Goal: Task Accomplishment & Management: Complete application form

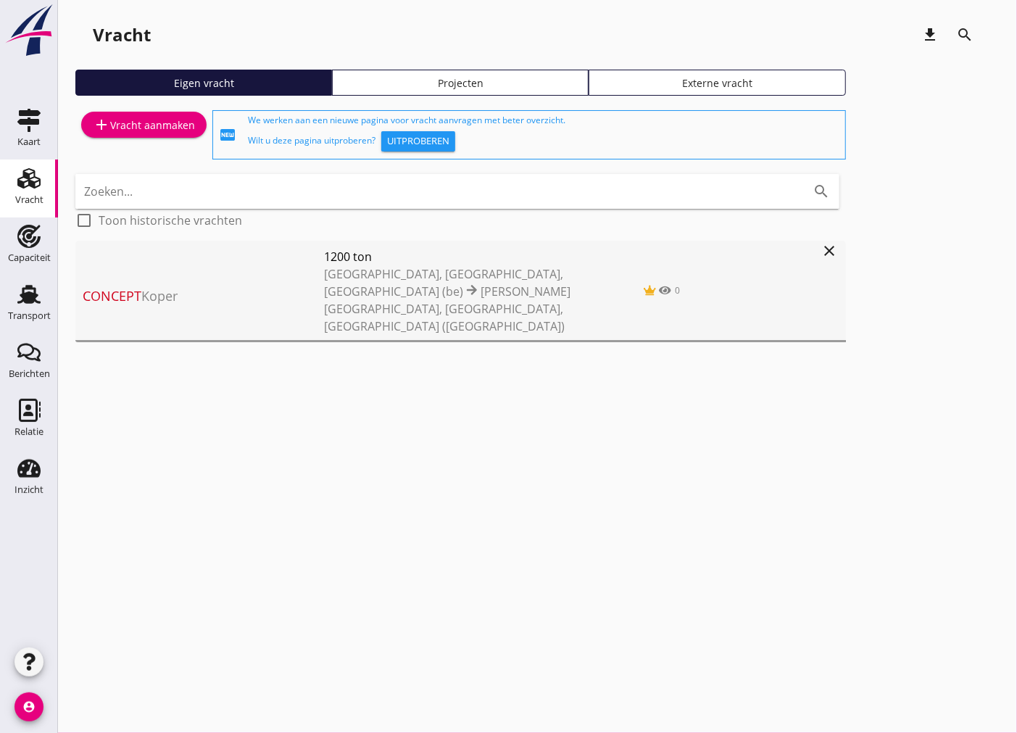
click at [103, 124] on icon "add" at bounding box center [101, 124] width 17 height 17
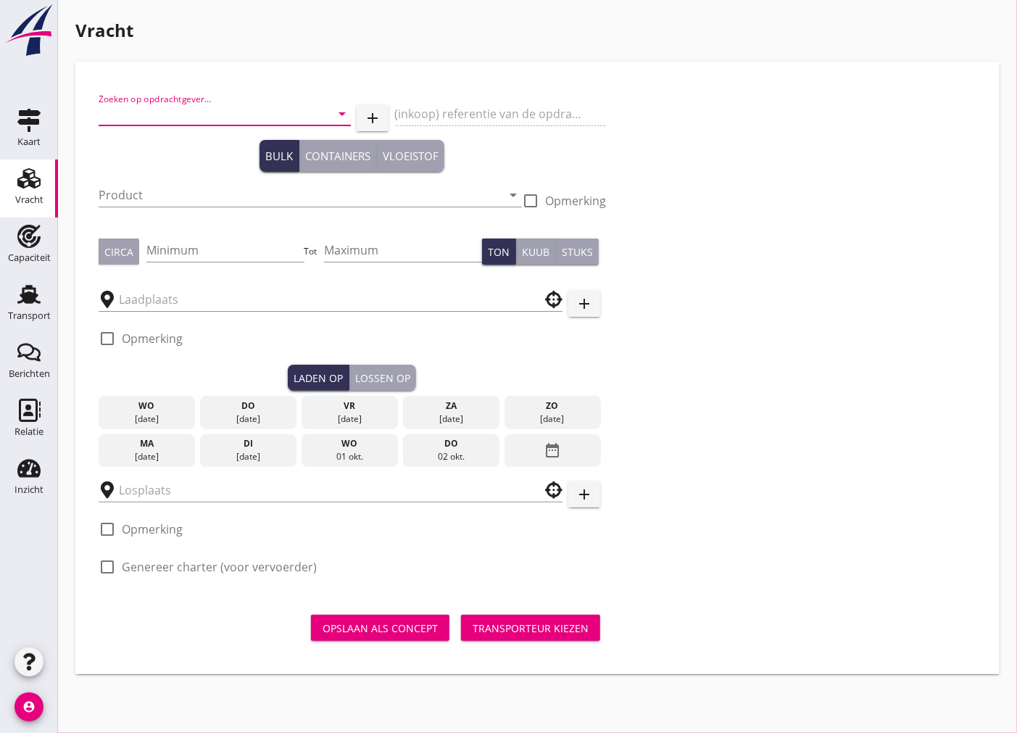
click at [267, 107] on input "Zoeken op opdrachtgever..." at bounding box center [205, 113] width 212 height 23
click at [230, 162] on div "YST Logistics BV" at bounding box center [224, 149] width 229 height 35
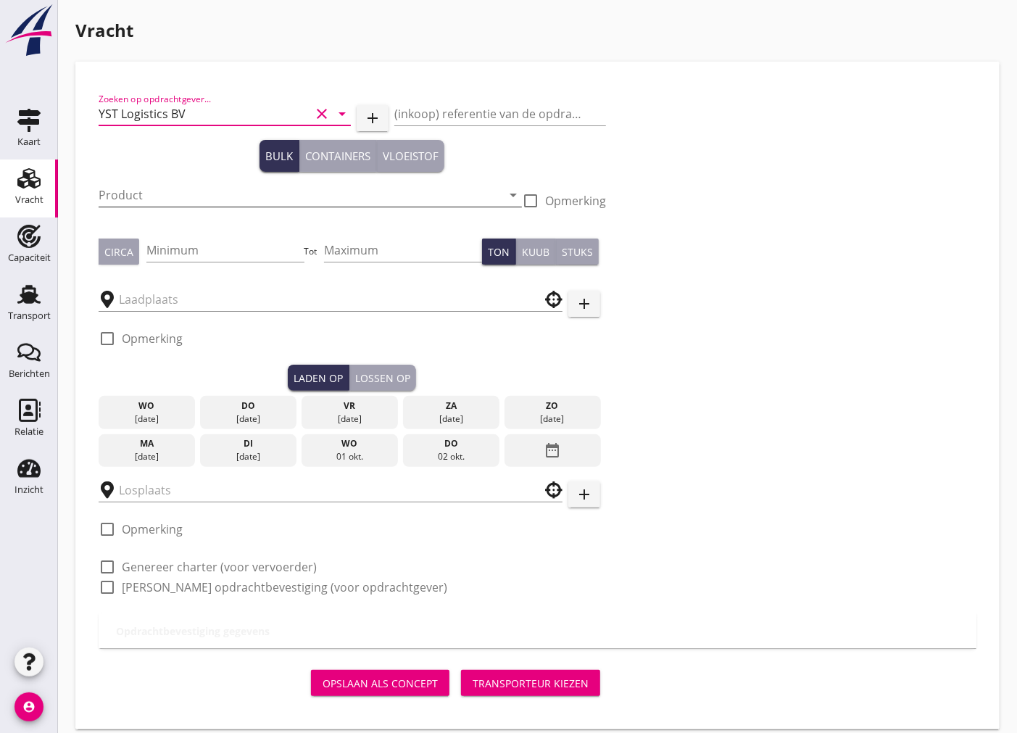
type input "YST Logistics BV"
click at [190, 192] on input "Product" at bounding box center [300, 194] width 403 height 23
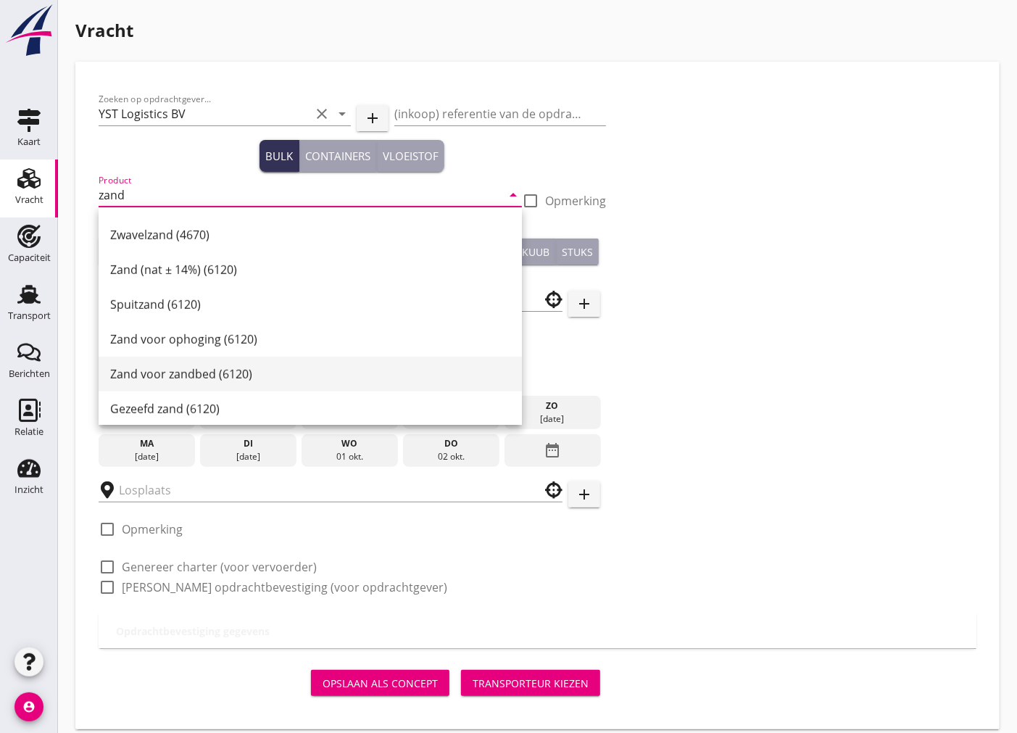
scroll to position [402, 0]
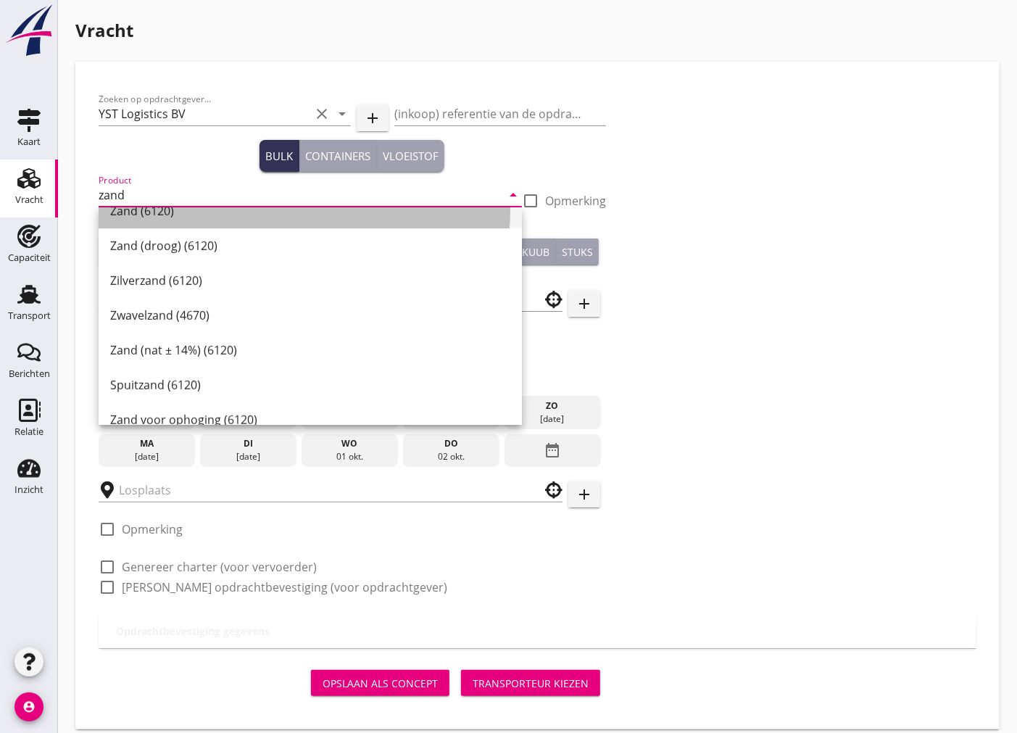
click at [225, 214] on div "Zand (6120)" at bounding box center [310, 210] width 400 height 17
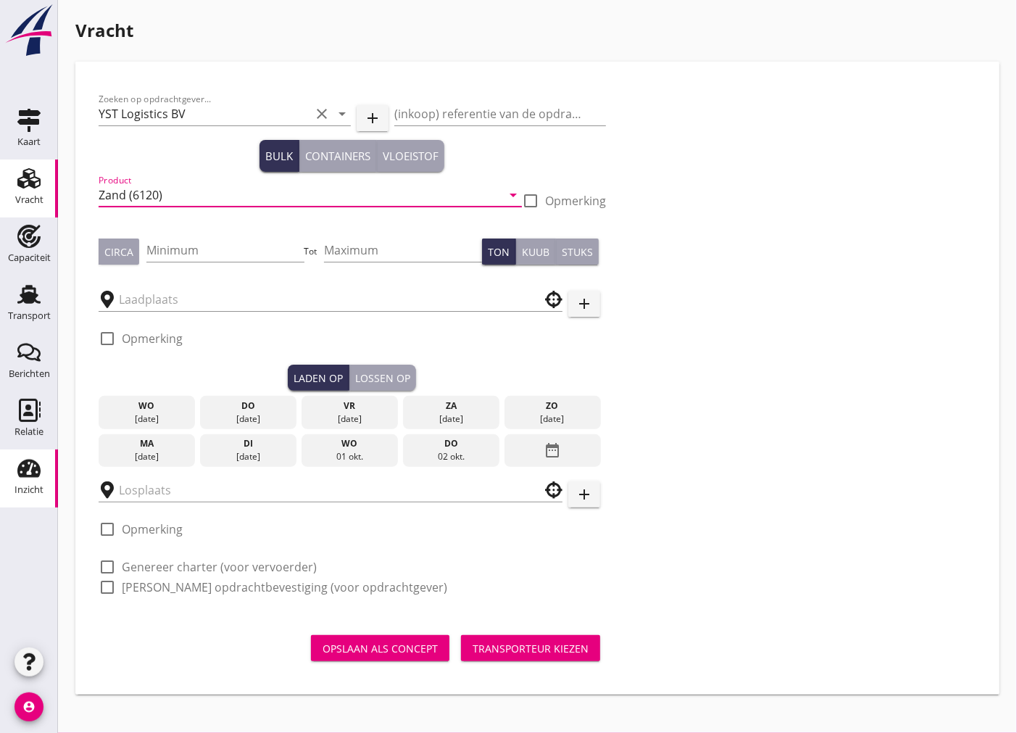
type input "Zand (6120)"
click at [235, 241] on input "Minimum" at bounding box center [225, 249] width 158 height 23
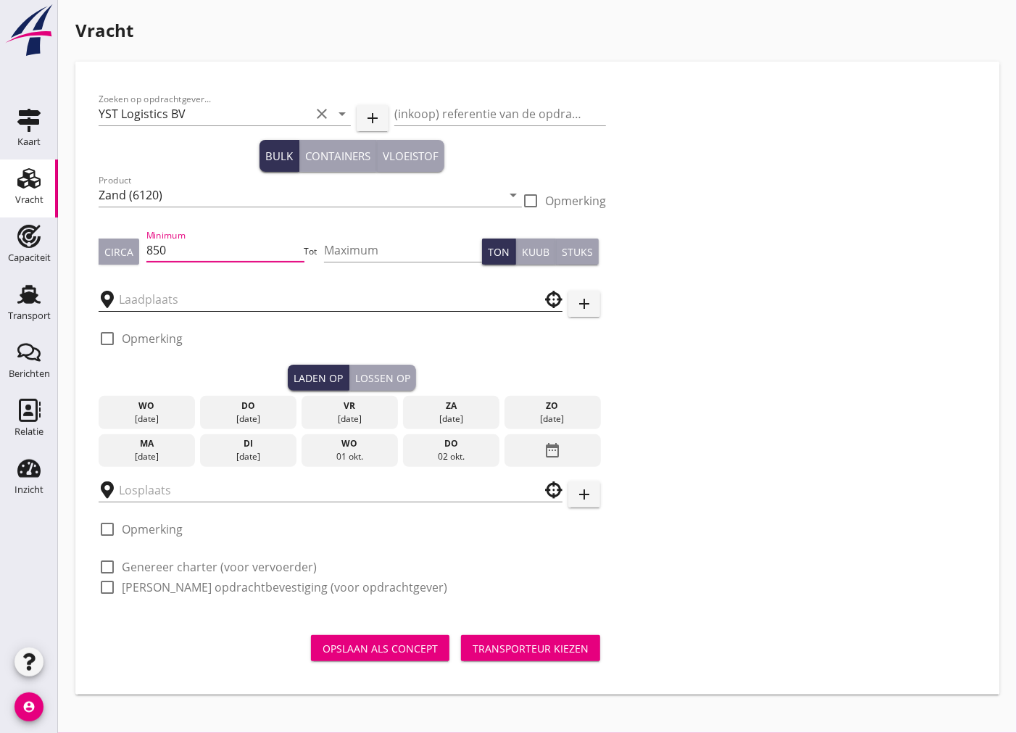
type input "850"
click at [254, 294] on input "text" at bounding box center [320, 299] width 403 height 23
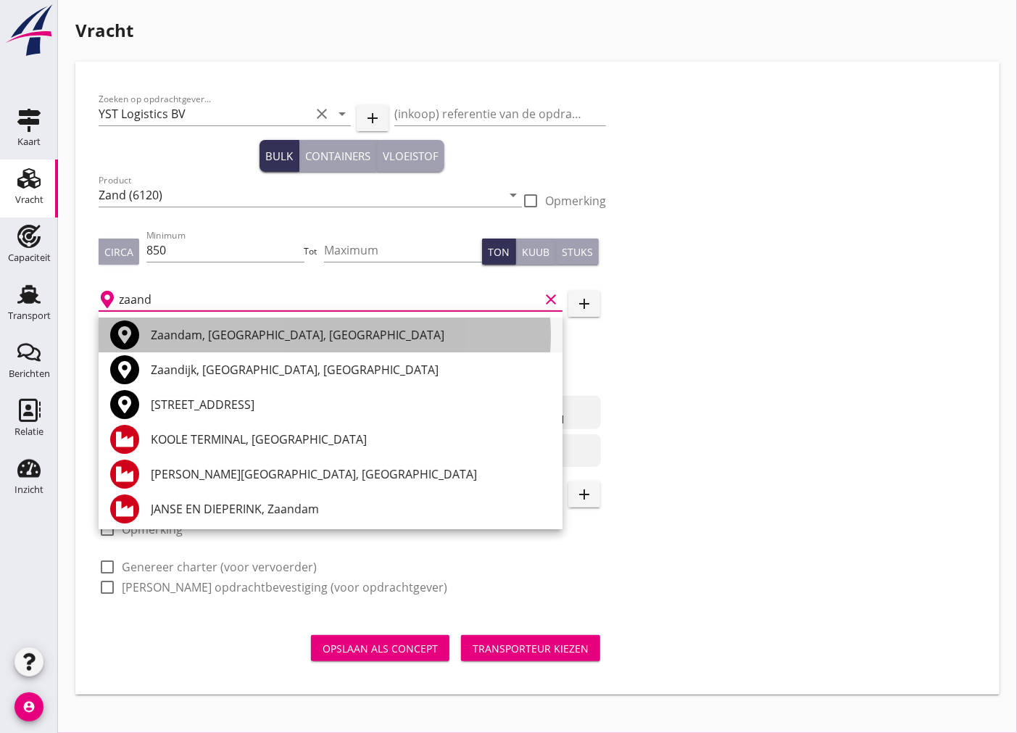
click at [299, 339] on div "Zaandam, [GEOGRAPHIC_DATA], [GEOGRAPHIC_DATA]" at bounding box center [351, 334] width 400 height 17
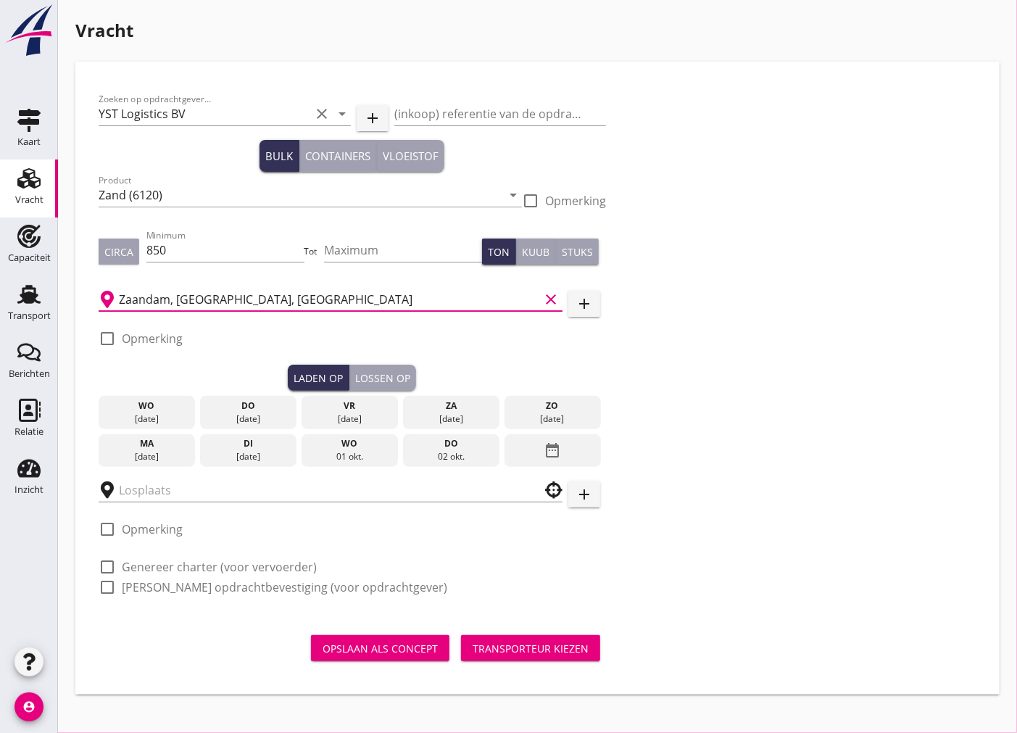
type input "Zaandam, [GEOGRAPHIC_DATA], [GEOGRAPHIC_DATA]"
click at [103, 336] on div at bounding box center [107, 338] width 25 height 25
checkbox input "true"
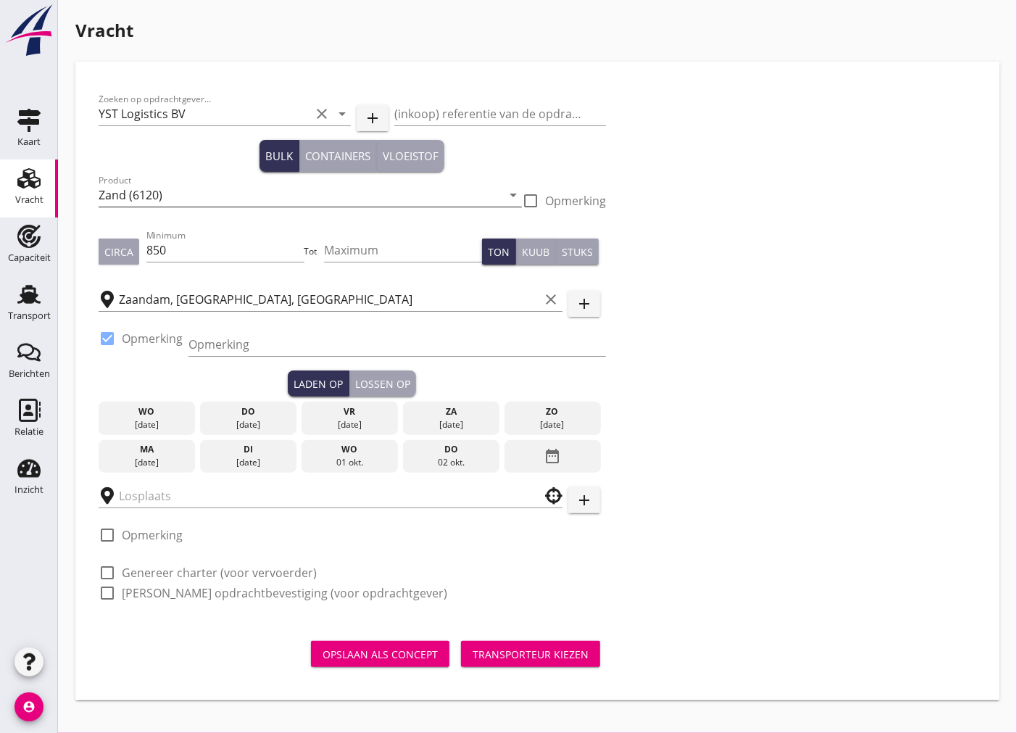
click at [199, 191] on input "Zand (6120)" at bounding box center [300, 194] width 403 height 23
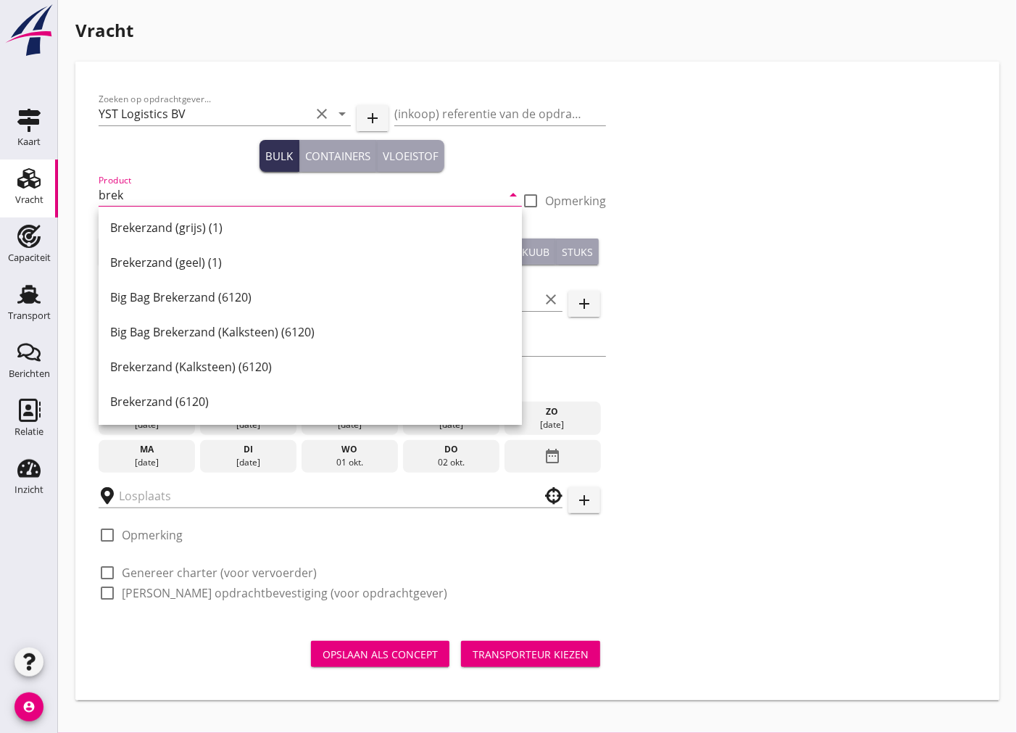
scroll to position [3, 0]
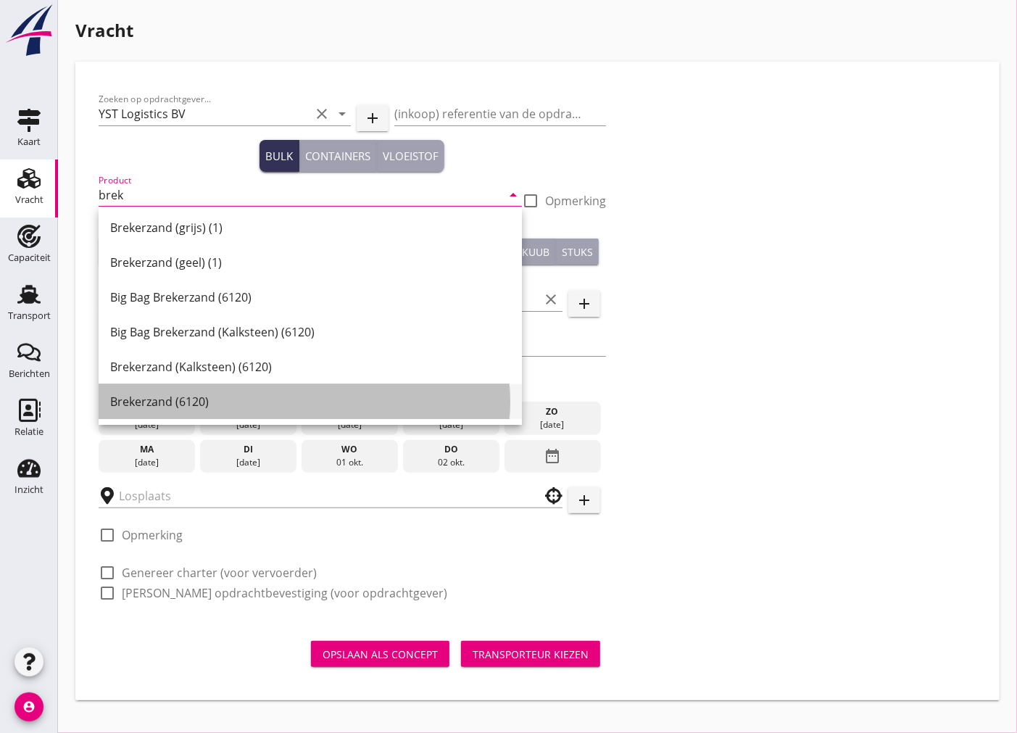
click at [180, 406] on div "Brekerzand (6120)" at bounding box center [310, 401] width 400 height 17
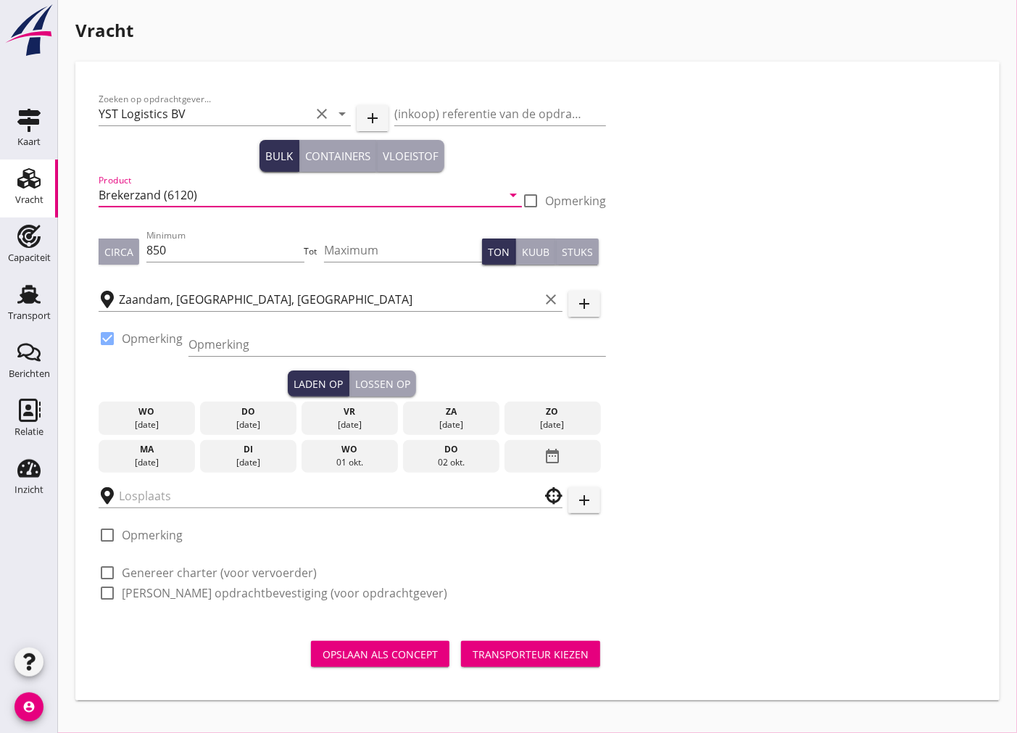
type input "Brekerzand (6120)"
click at [230, 339] on input "Opmerking" at bounding box center [396, 344] width 417 height 23
paste input "06-51378905"
type input "06-51378905"
click at [352, 458] on div "01 okt." at bounding box center [349, 462] width 89 height 13
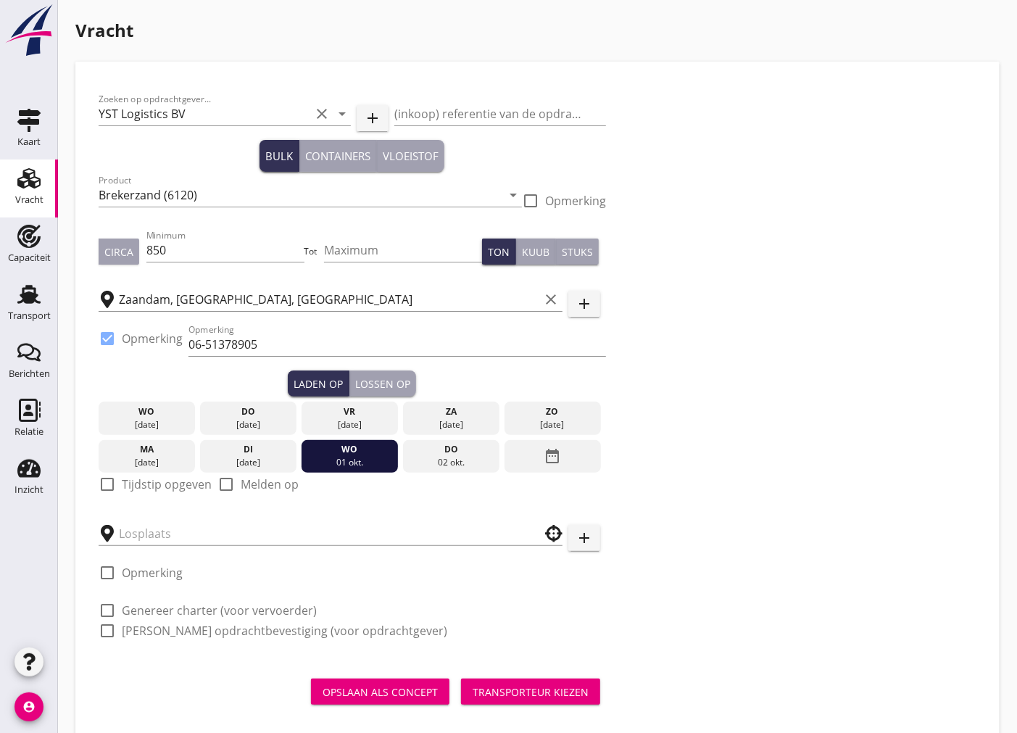
click at [104, 489] on div at bounding box center [107, 484] width 25 height 25
checkbox input "true"
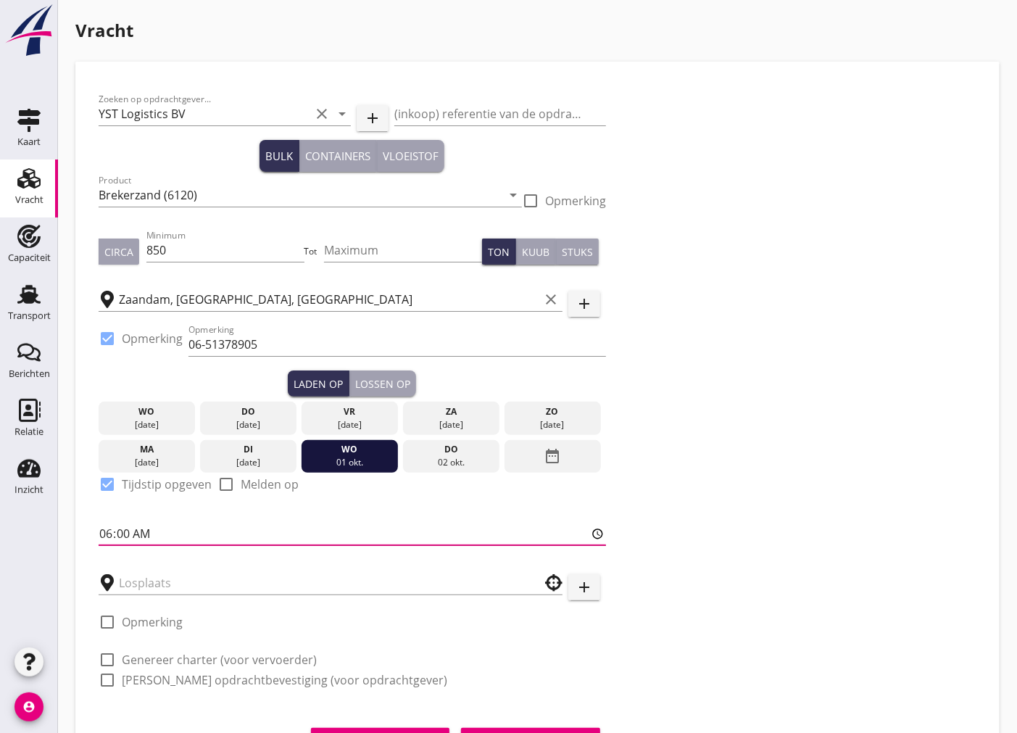
click at [125, 533] on input "06:00" at bounding box center [352, 533] width 507 height 23
type input "06:01"
click at [377, 381] on div "Lossen op" at bounding box center [382, 383] width 55 height 15
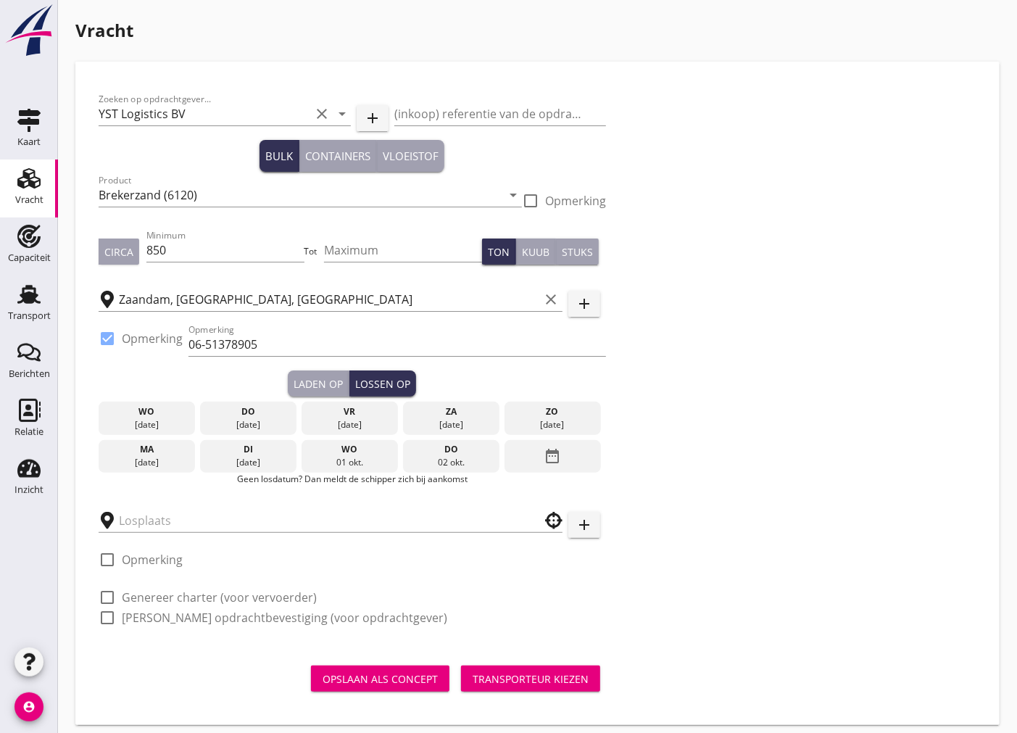
click at [467, 452] on div "do" at bounding box center [451, 449] width 89 height 13
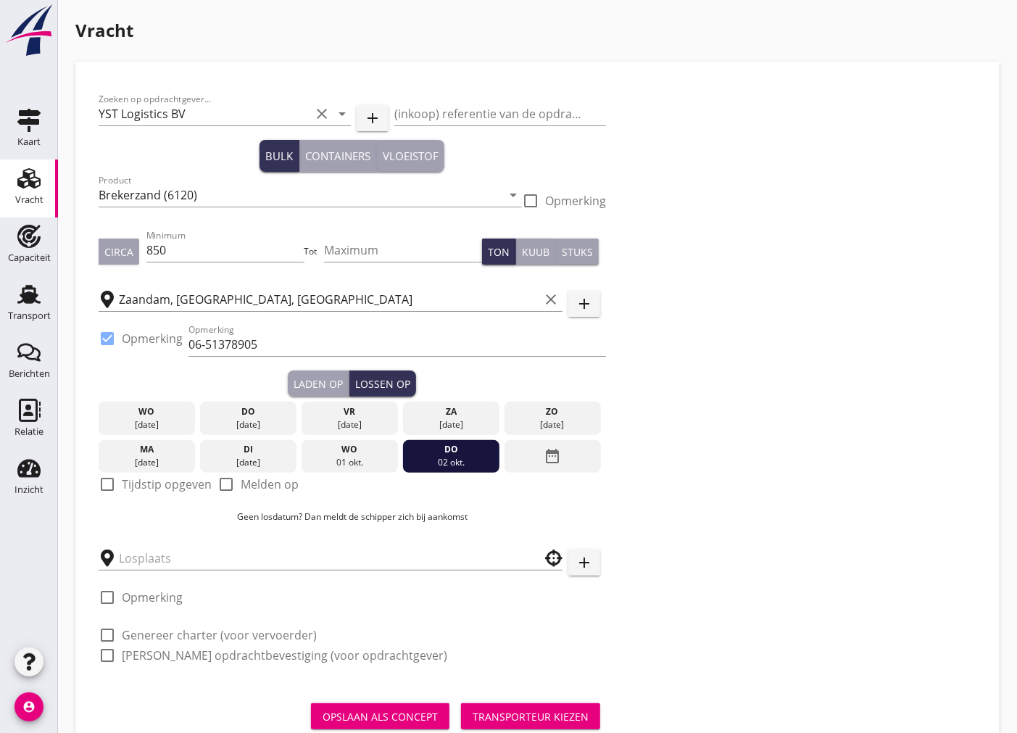
click at [112, 483] on div at bounding box center [107, 484] width 25 height 25
checkbox input "true"
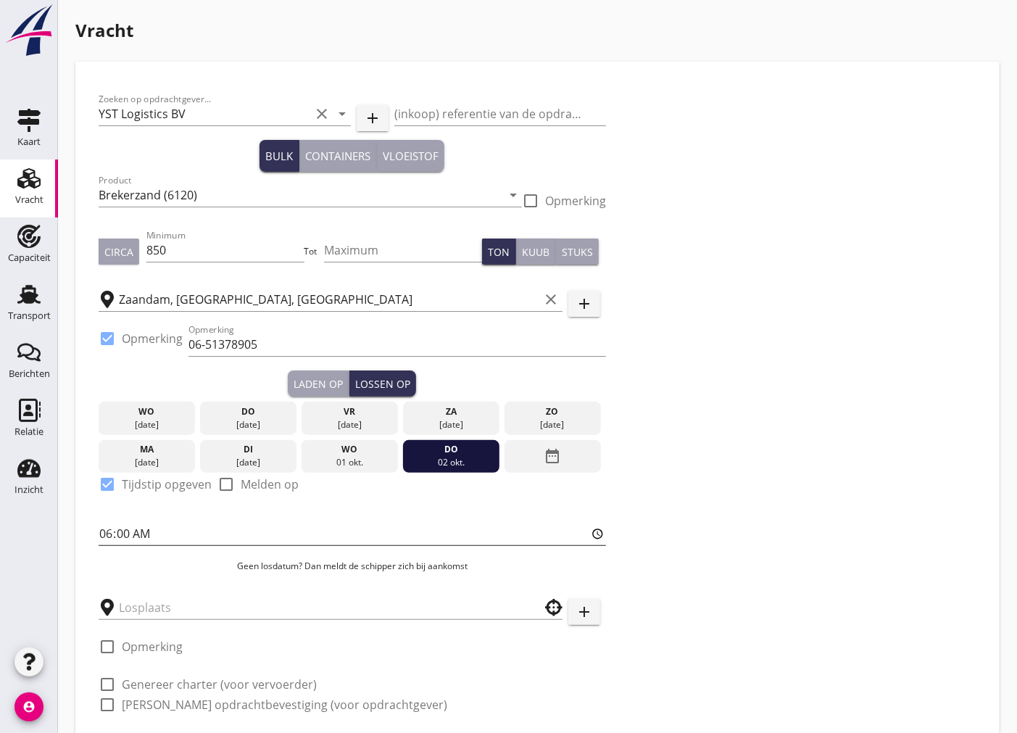
click at [126, 533] on input "06:00" at bounding box center [352, 533] width 507 height 23
type input "06:01"
click at [162, 599] on input "text" at bounding box center [320, 607] width 403 height 23
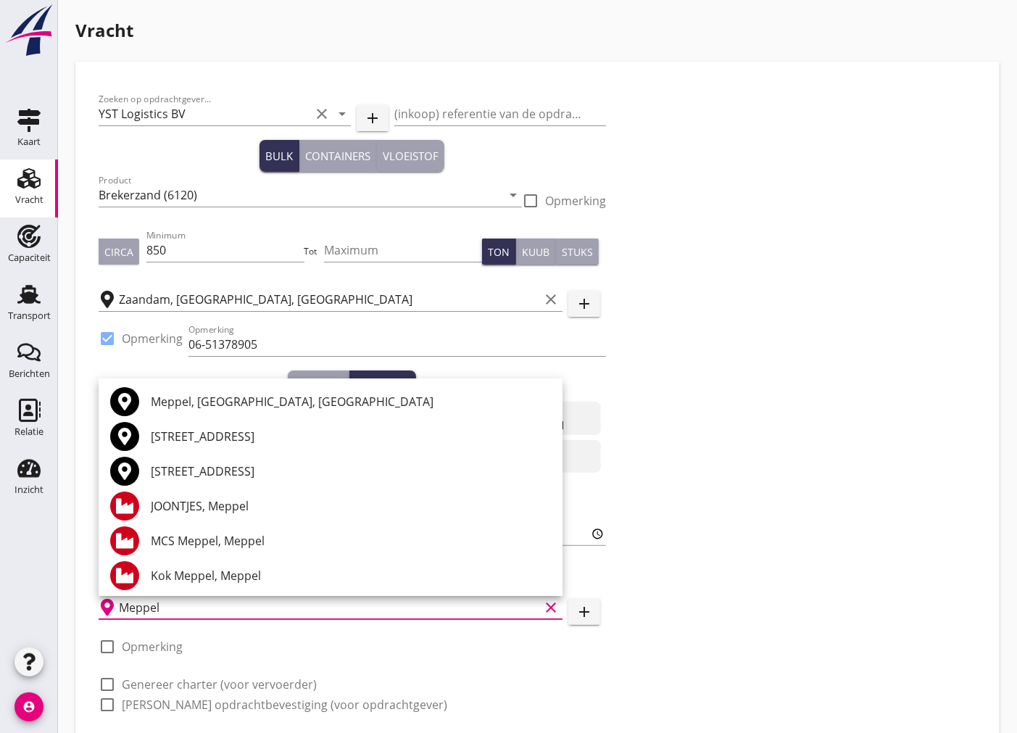
click at [255, 402] on div "Meppel, [GEOGRAPHIC_DATA], [GEOGRAPHIC_DATA]" at bounding box center [351, 401] width 400 height 17
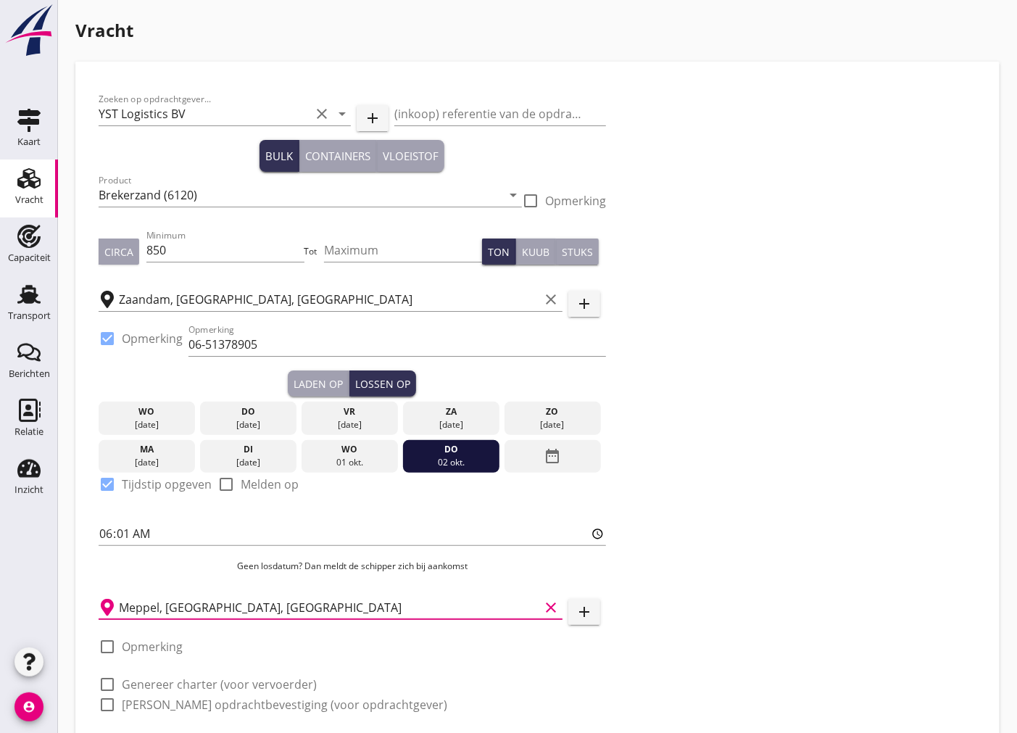
type input "Meppel, [GEOGRAPHIC_DATA], [GEOGRAPHIC_DATA]"
click at [110, 645] on div at bounding box center [107, 646] width 25 height 25
checkbox input "true"
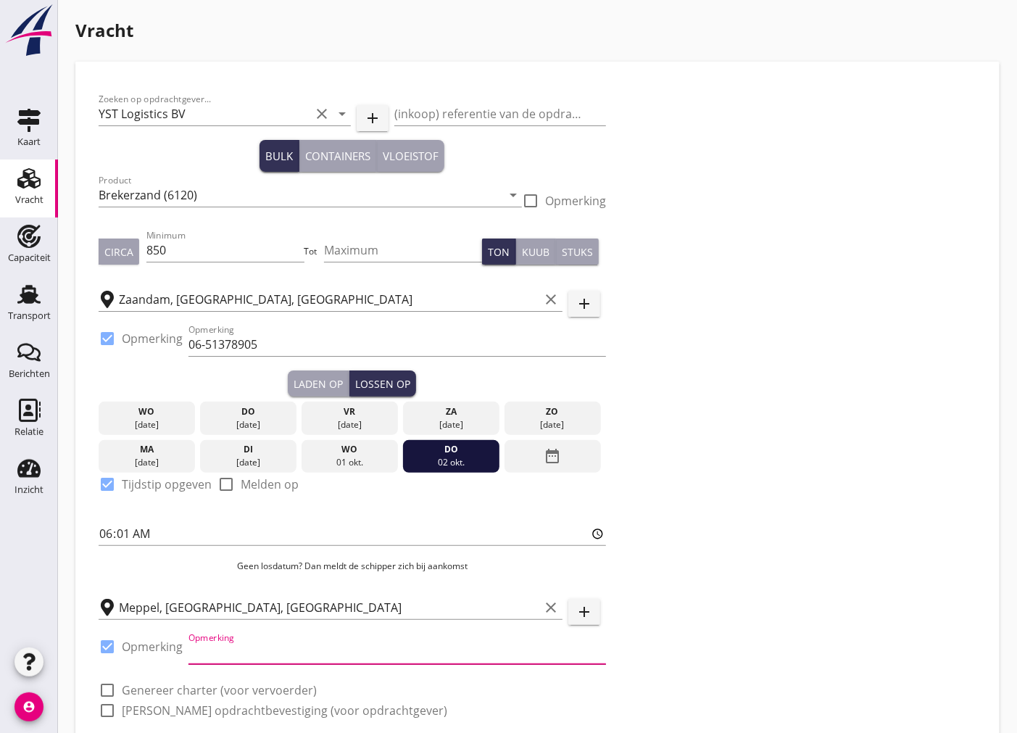
click at [359, 649] on input "Opmerking" at bounding box center [396, 652] width 417 height 23
paste input "[PHONE_NUMBER]"
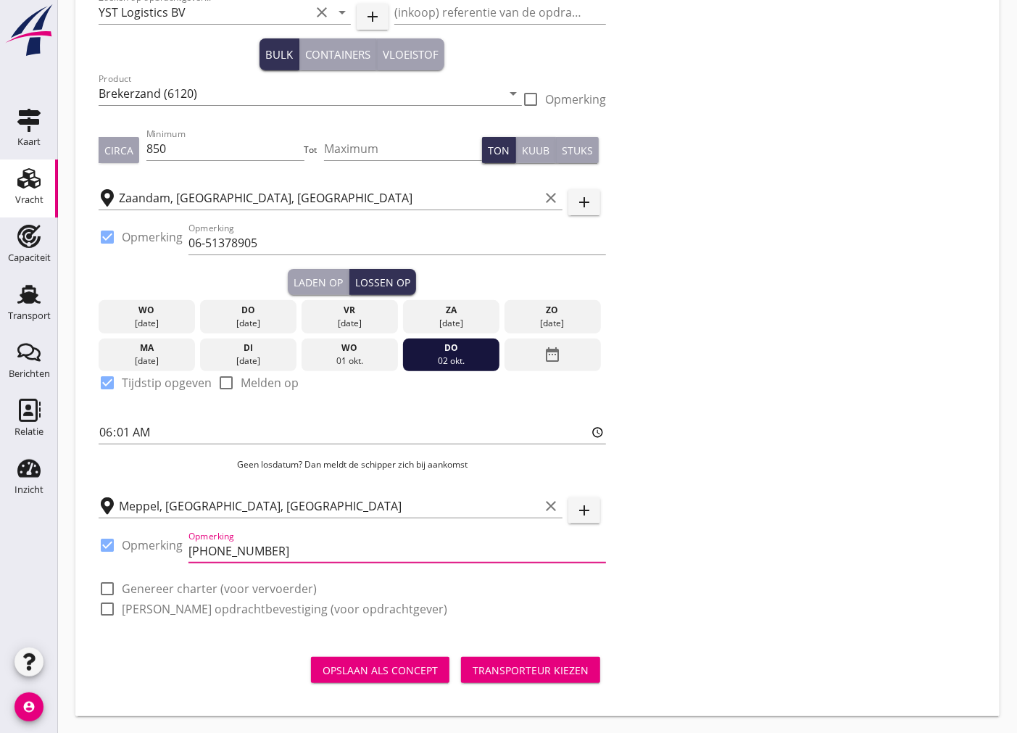
type input "[PHONE_NUMBER]"
click at [107, 580] on div at bounding box center [107, 588] width 25 height 25
checkbox input "true"
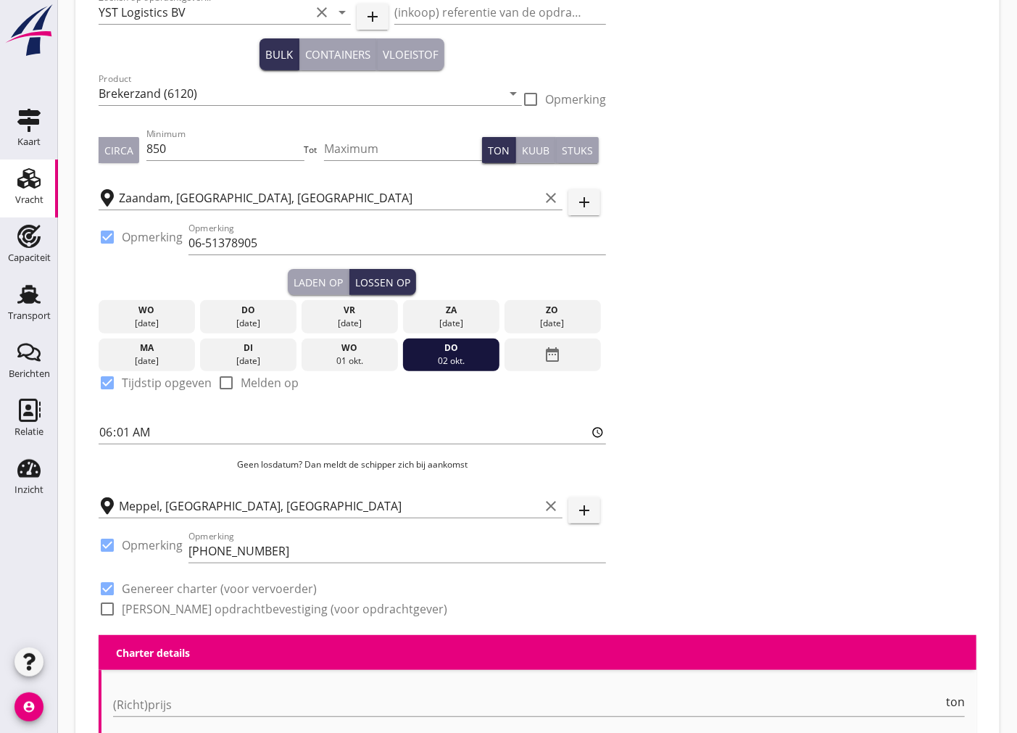
click at [107, 604] on div at bounding box center [107, 608] width 25 height 25
checkbox input "true"
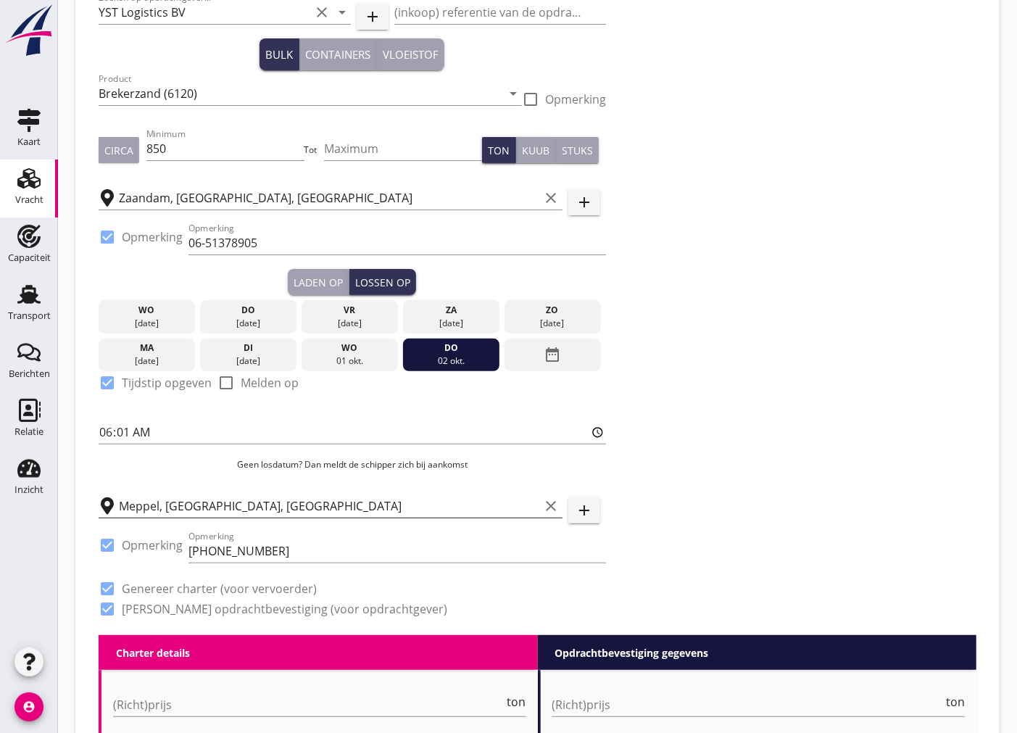
scroll to position [343, 0]
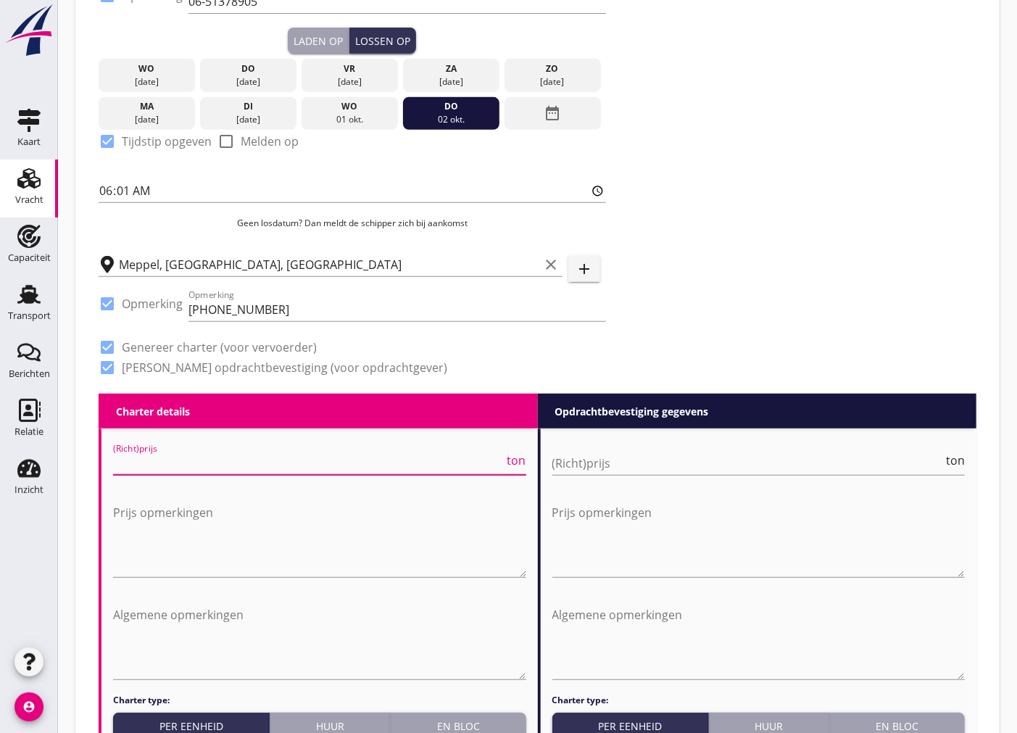
click at [317, 466] on input "(Richt)prijs" at bounding box center [308, 462] width 391 height 23
type input "4"
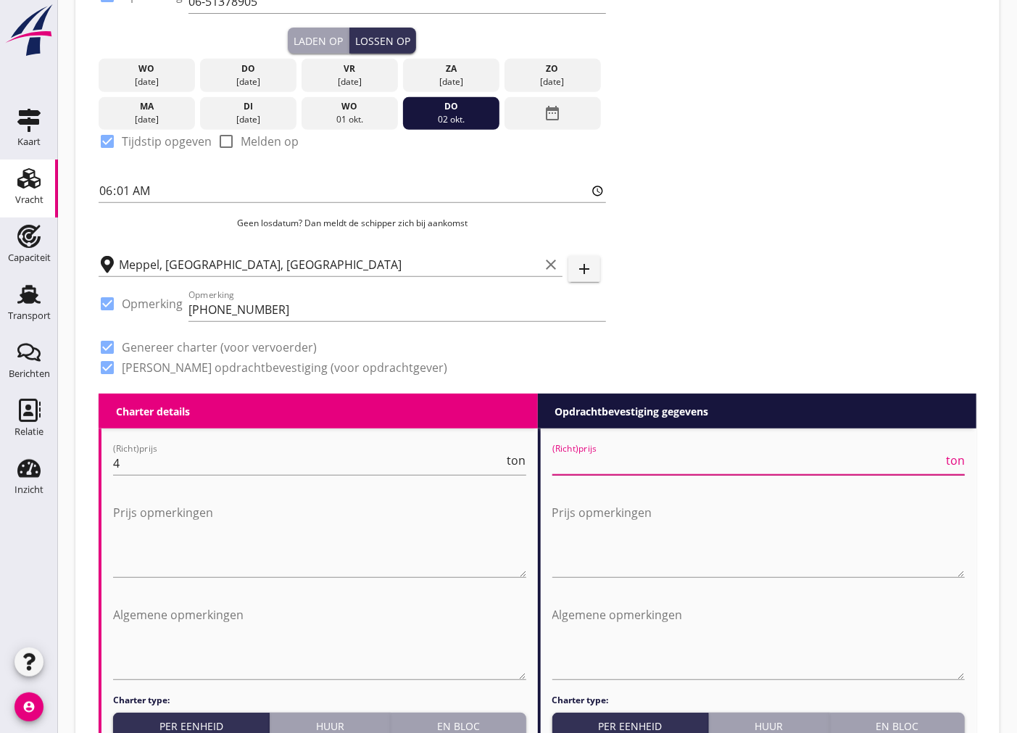
click at [697, 454] on input "(Richt)prijs" at bounding box center [747, 462] width 391 height 23
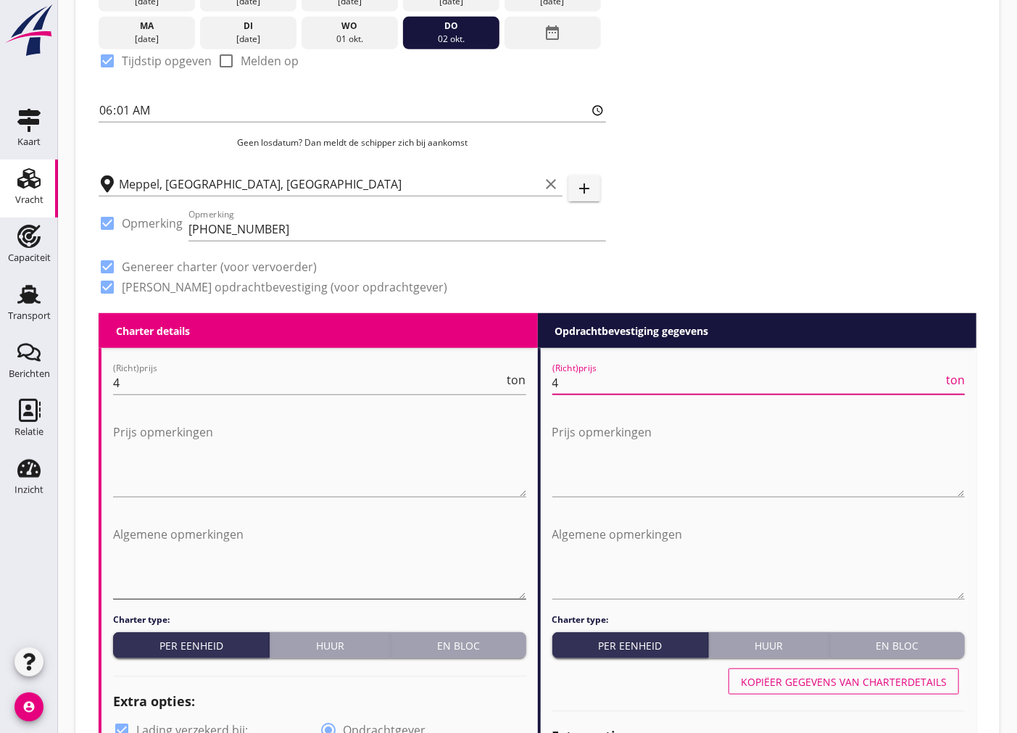
scroll to position [584, 0]
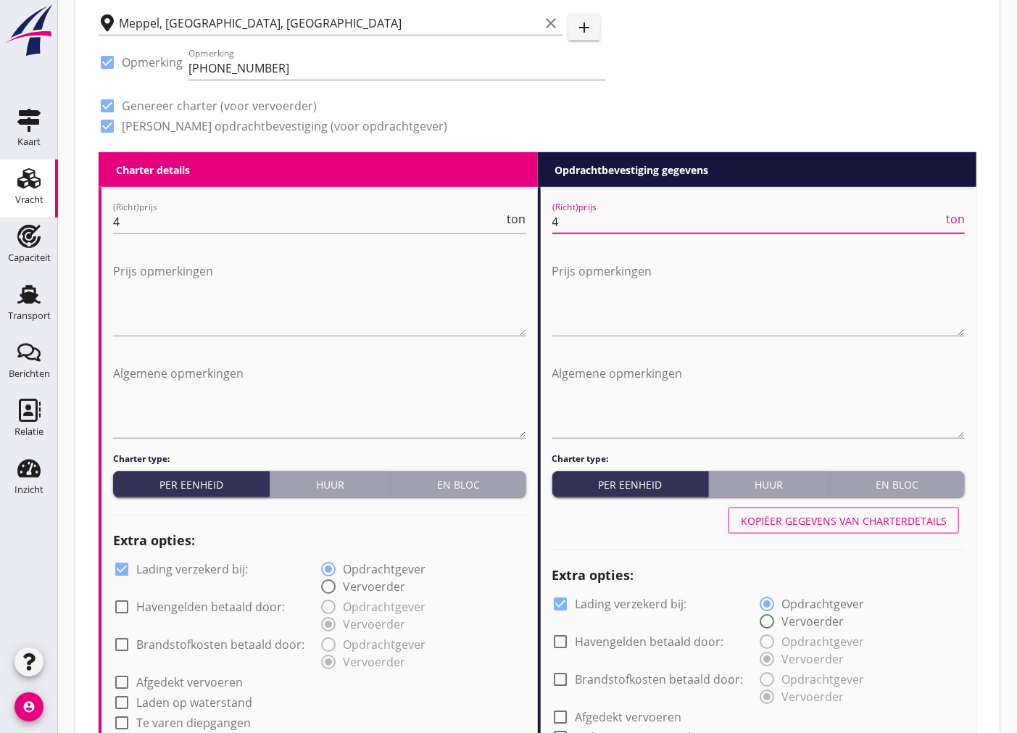
type input "4"
click at [124, 569] on div at bounding box center [121, 569] width 25 height 25
checkbox input "false"
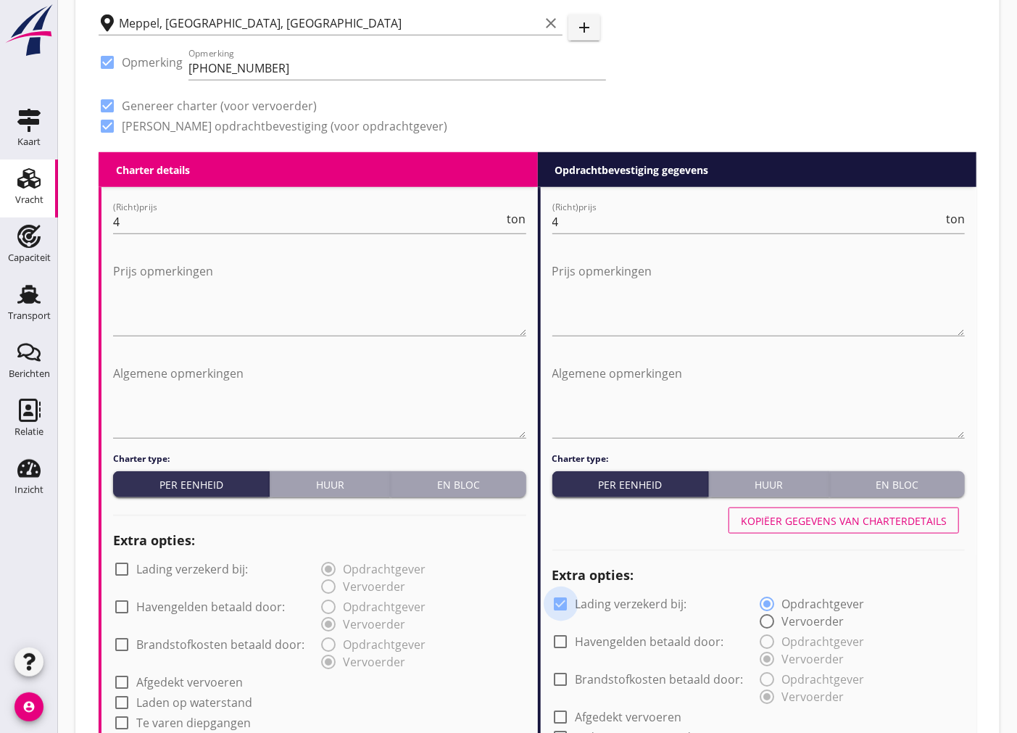
click at [565, 601] on div at bounding box center [561, 603] width 25 height 25
checkbox input "false"
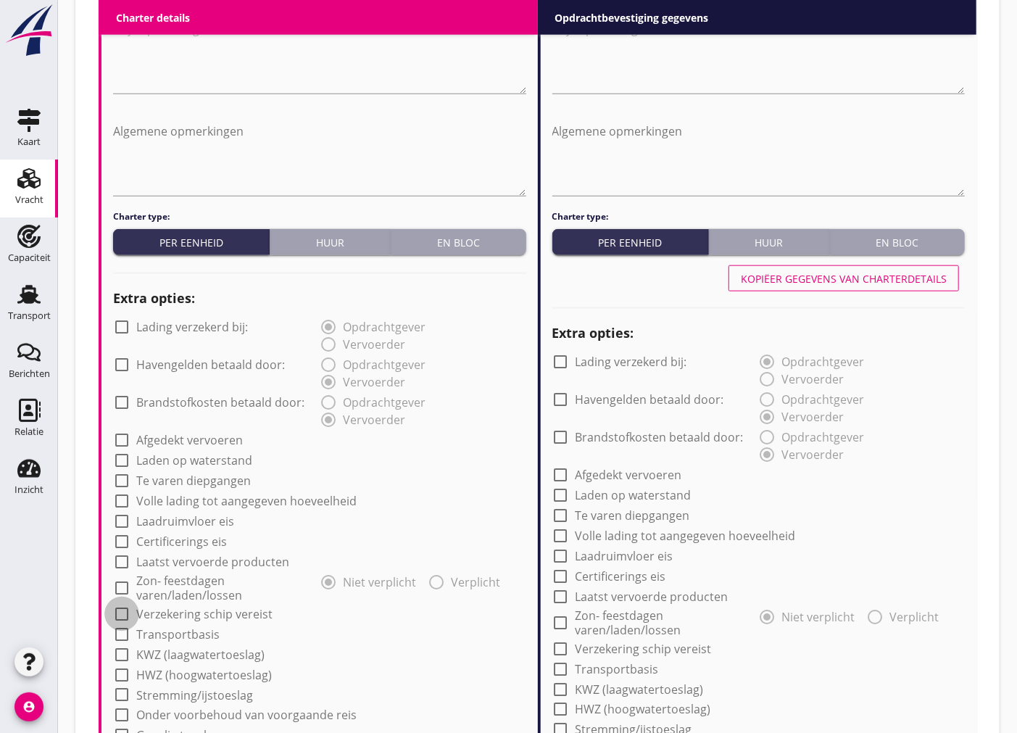
click at [128, 612] on div at bounding box center [121, 613] width 25 height 25
checkbox input "true"
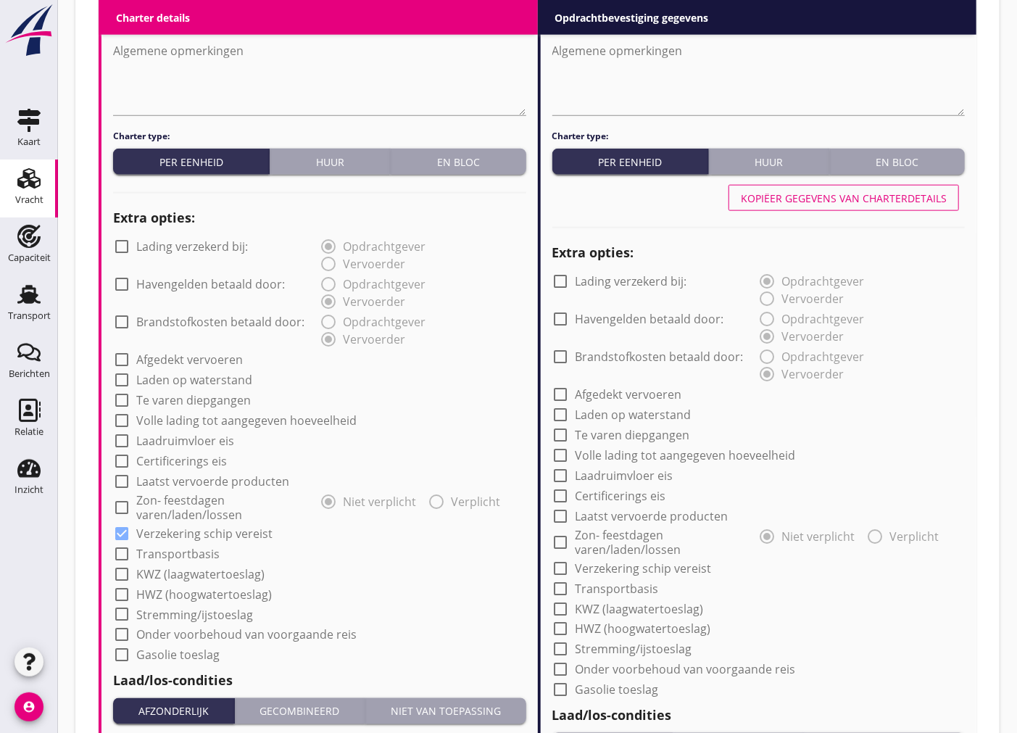
click at [119, 633] on div at bounding box center [121, 635] width 25 height 25
checkbox input "true"
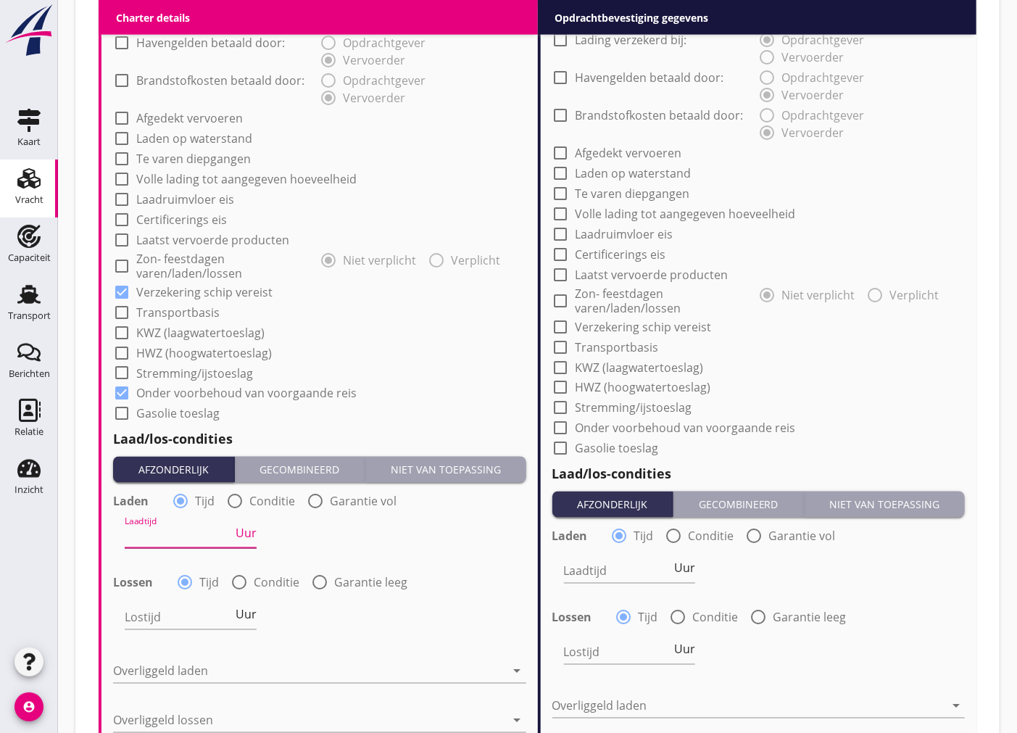
click at [198, 536] on input "Laadtijd" at bounding box center [179, 536] width 108 height 23
type input "24"
click at [157, 625] on input "Lostijd" at bounding box center [179, 617] width 108 height 23
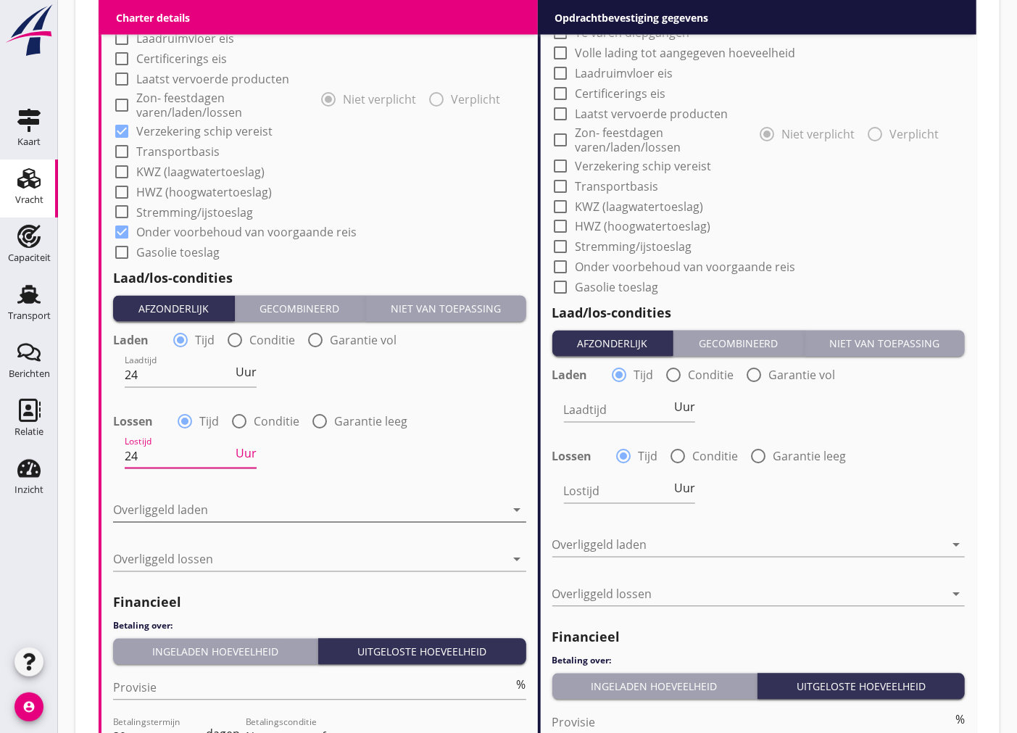
type input "24"
click at [444, 501] on div at bounding box center [309, 510] width 393 height 23
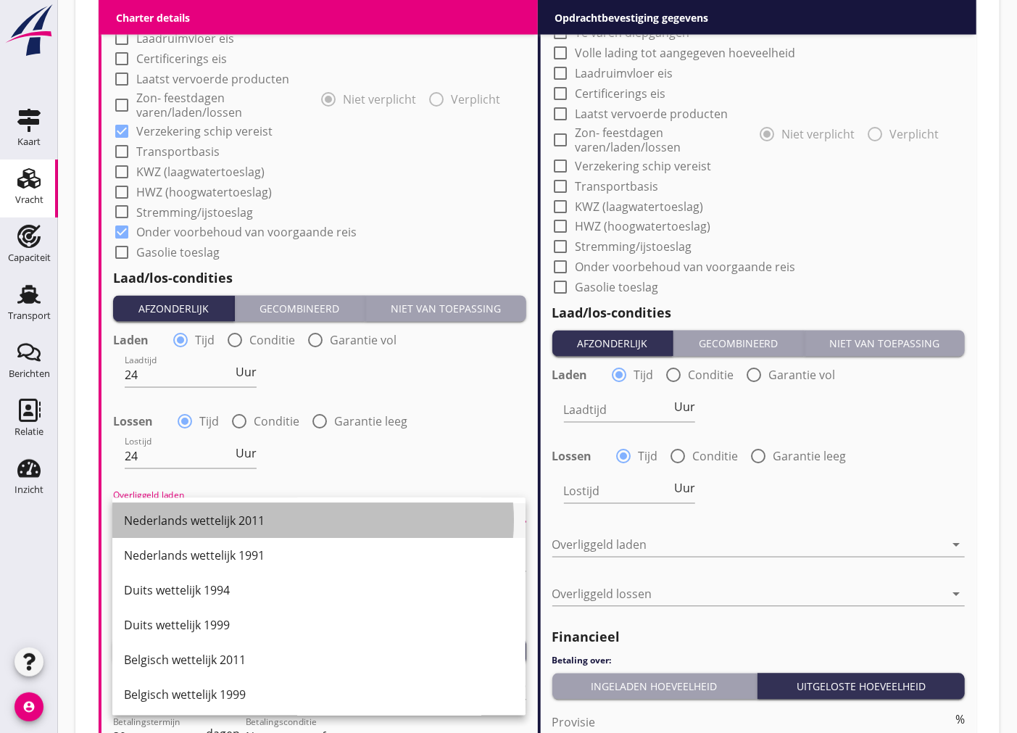
click at [409, 516] on div "Nederlands wettelijk 2011" at bounding box center [319, 520] width 390 height 17
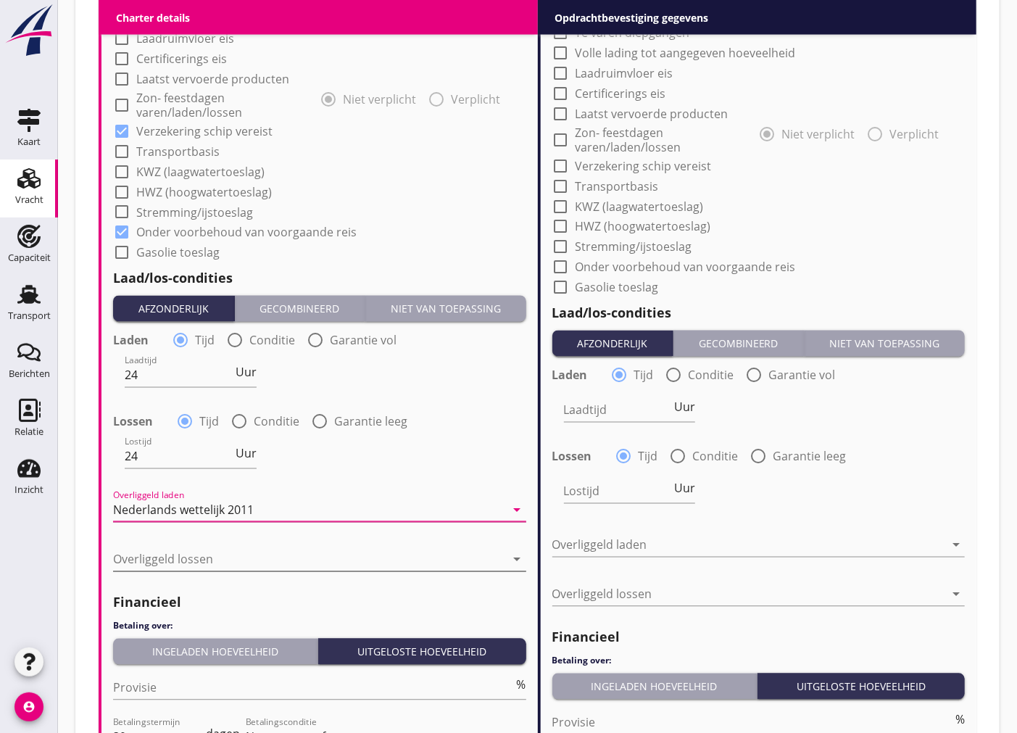
click at [401, 555] on div at bounding box center [309, 559] width 393 height 23
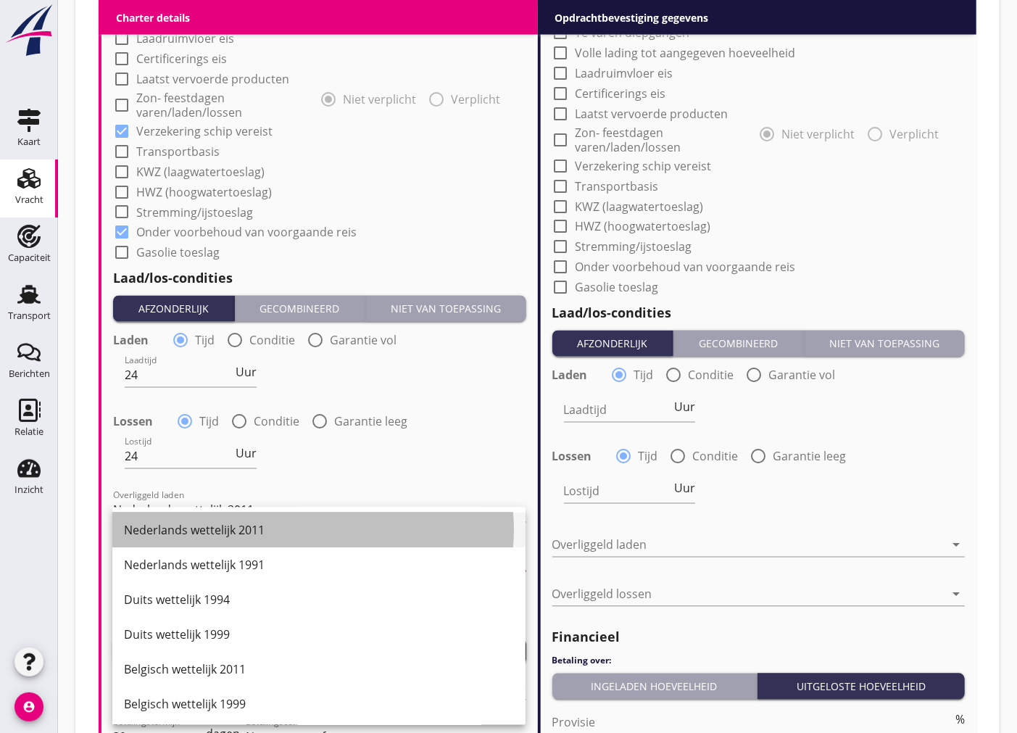
click at [388, 530] on div "Nederlands wettelijk 2011" at bounding box center [319, 530] width 390 height 17
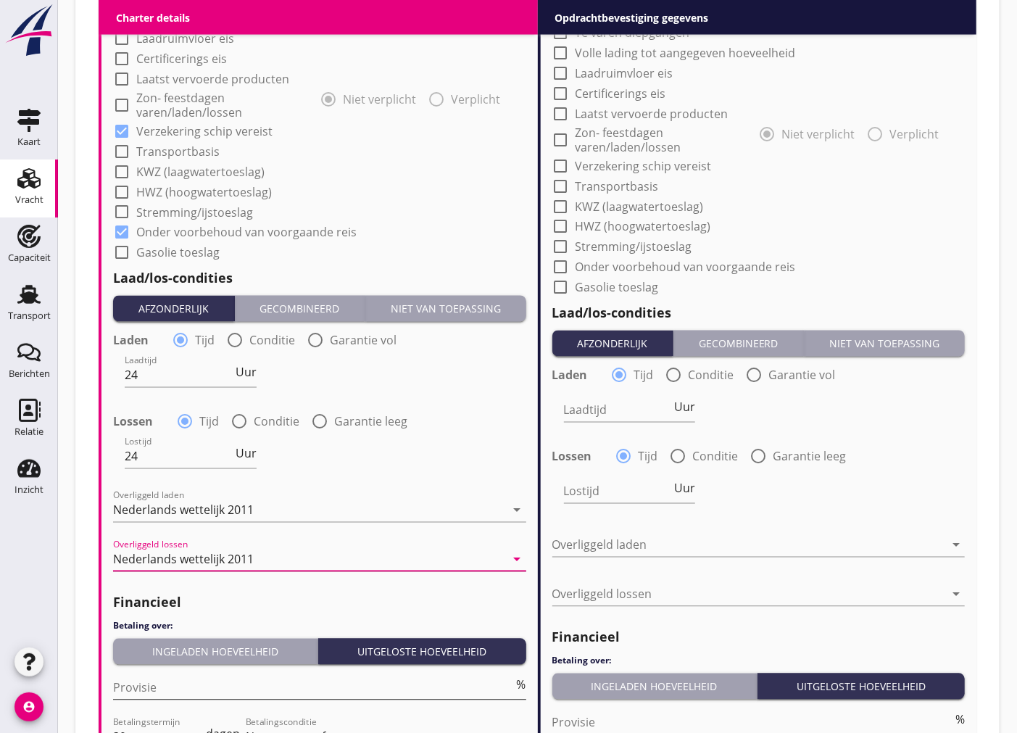
click at [394, 684] on input "Provisie" at bounding box center [313, 687] width 401 height 23
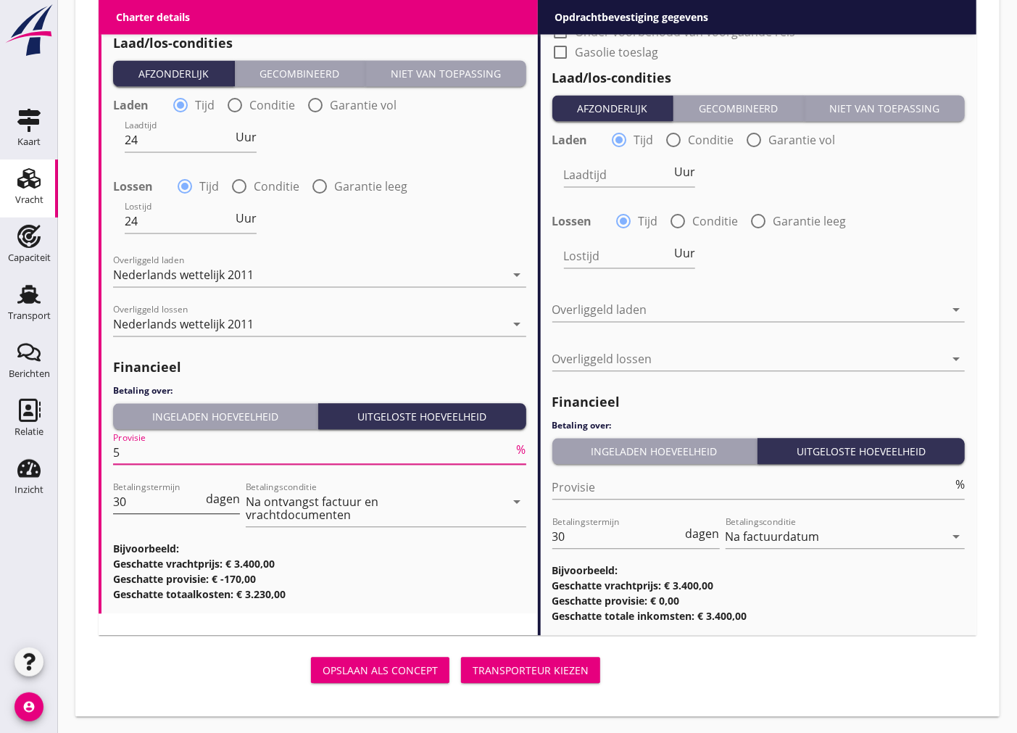
type input "5"
drag, startPoint x: 145, startPoint y: 499, endPoint x: 84, endPoint y: 506, distance: 61.3
type input "14"
drag, startPoint x: 578, startPoint y: 542, endPoint x: 517, endPoint y: 525, distance: 63.3
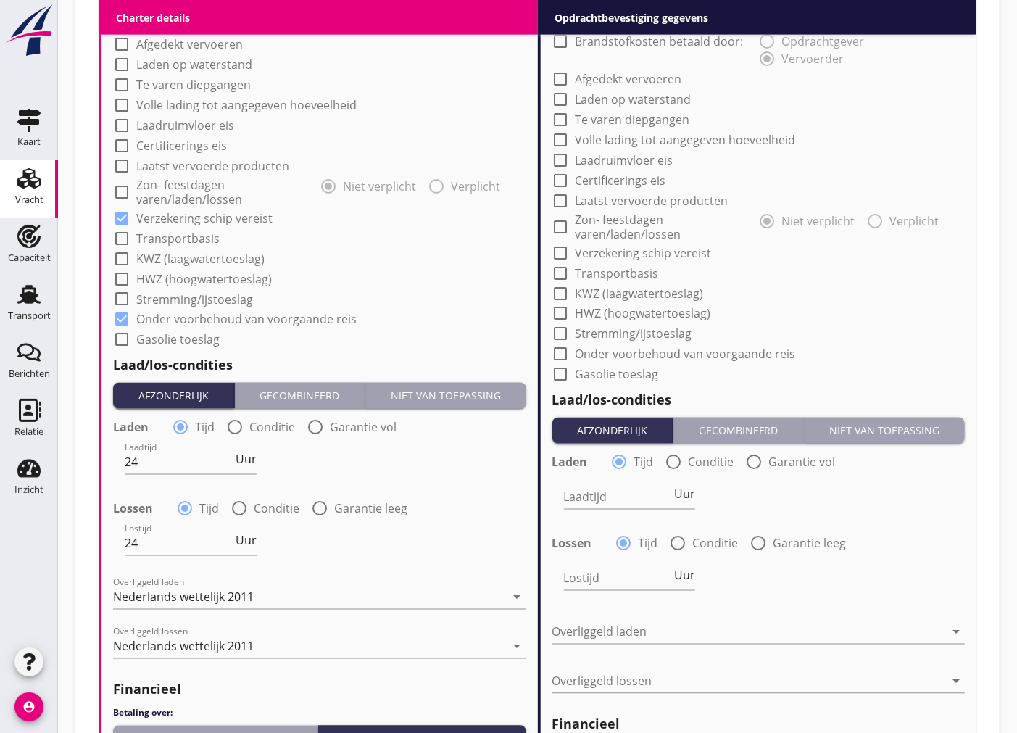
scroll to position [900, 0]
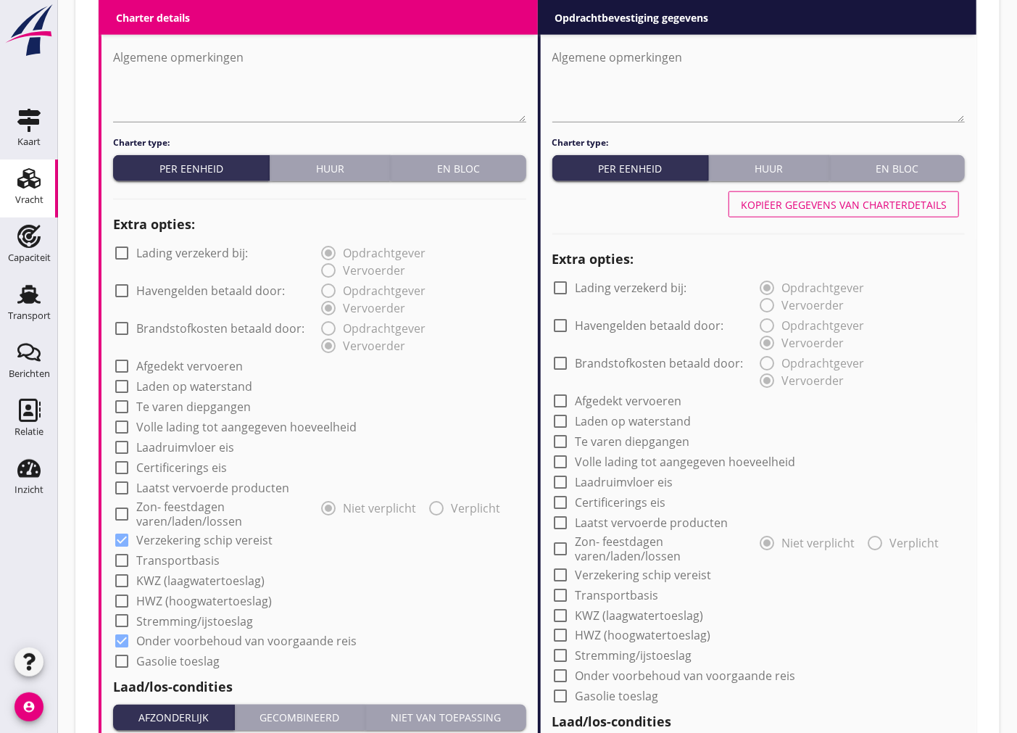
type input "14"
click at [902, 201] on div "Kopiëer gegevens van charterdetails" at bounding box center [844, 204] width 206 height 15
checkbox input "true"
type input "24"
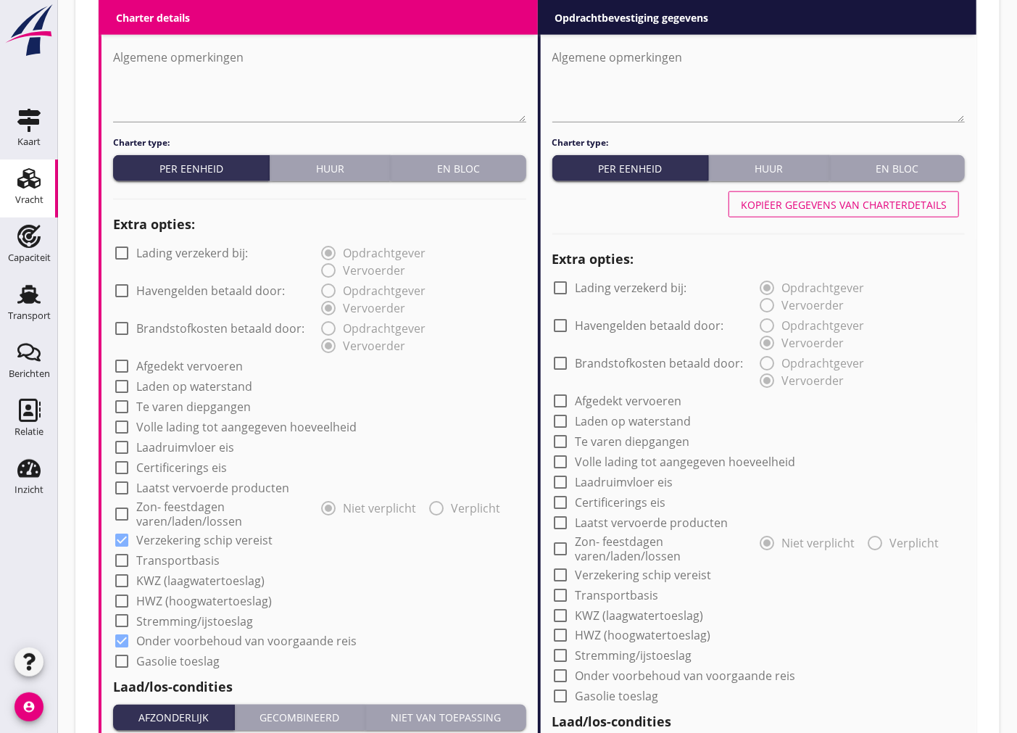
type input "24"
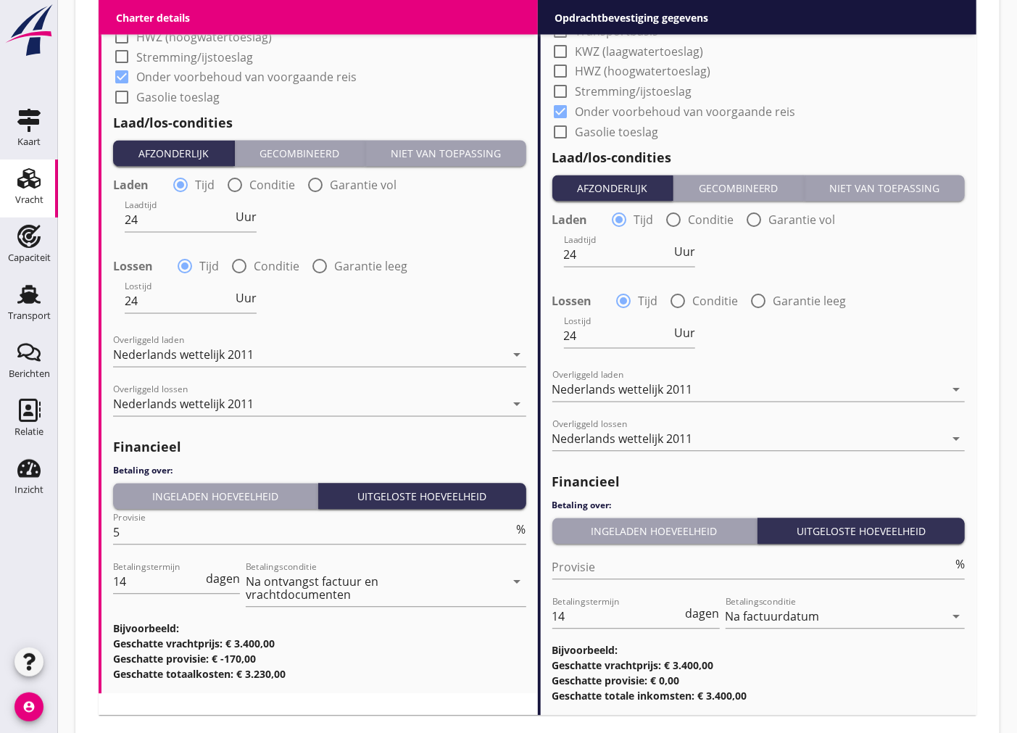
scroll to position [1544, 0]
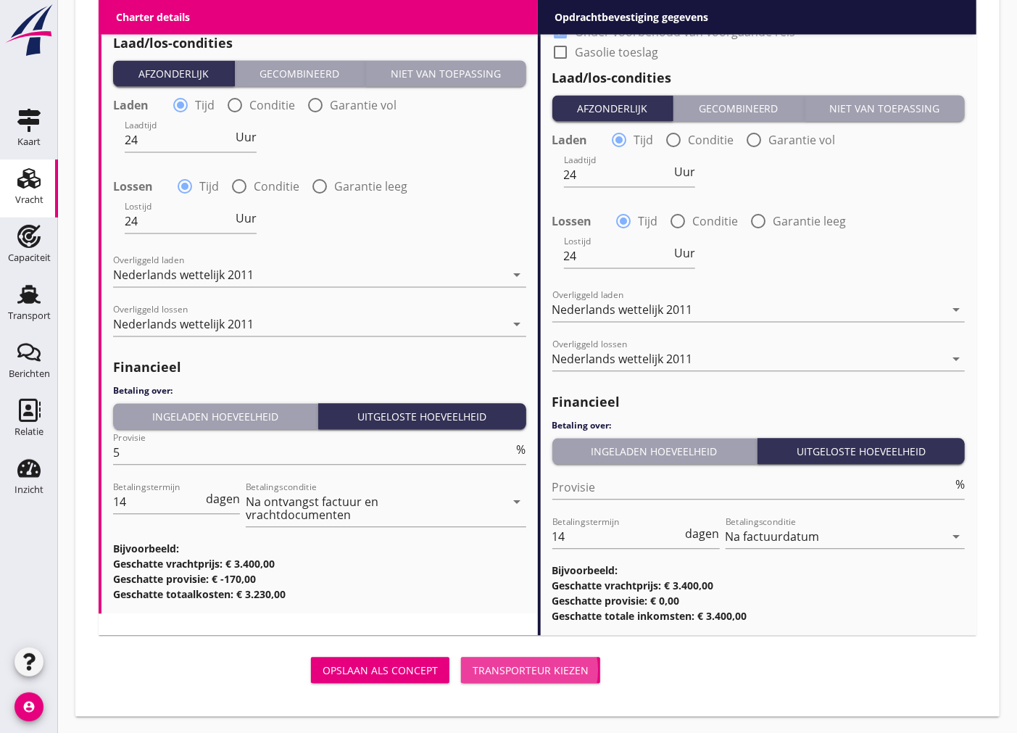
click at [559, 667] on div "Transporteur kiezen" at bounding box center [530, 669] width 116 height 15
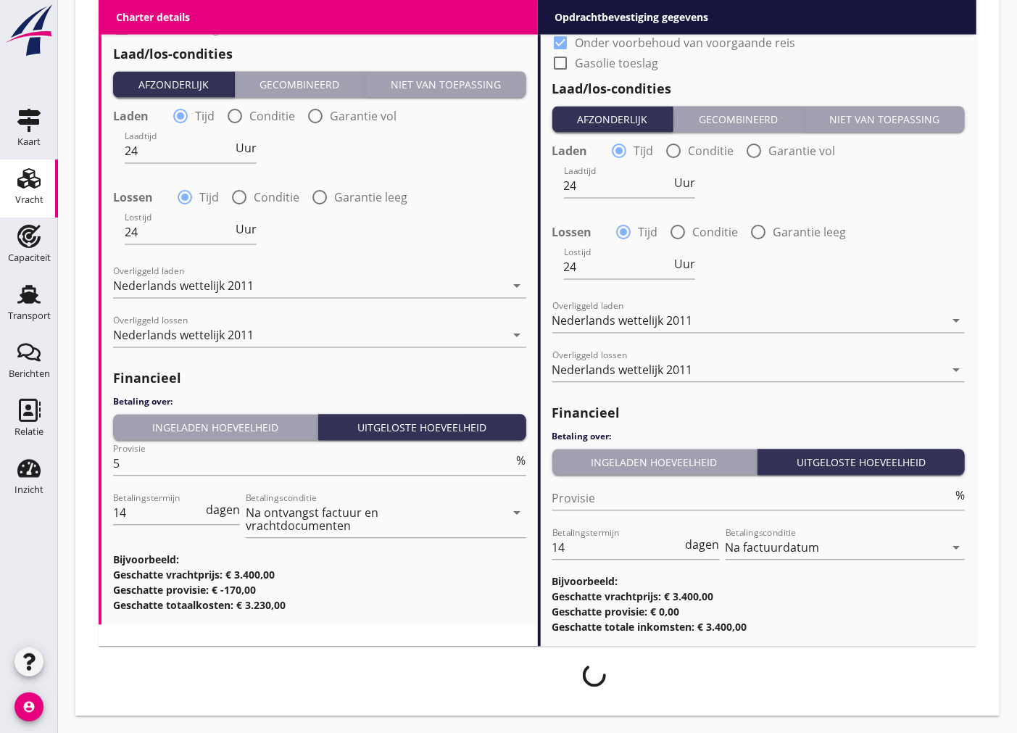
scroll to position [1533, 0]
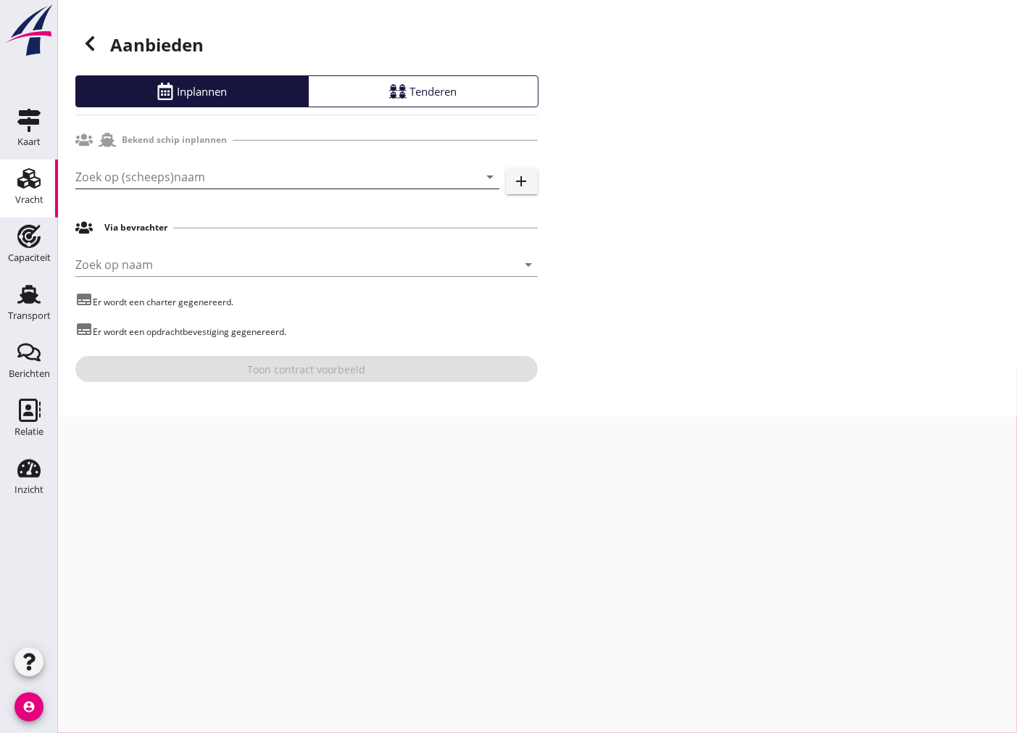
click at [327, 178] on input "Zoek op (scheeps)naam" at bounding box center [266, 176] width 383 height 23
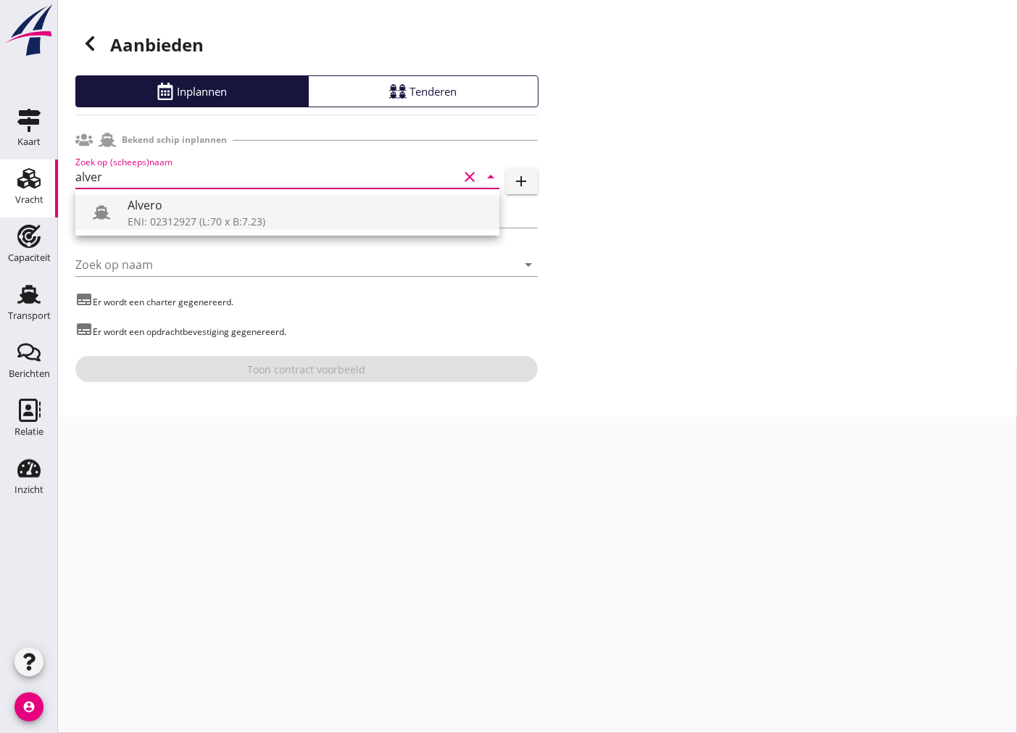
click at [332, 209] on div "Alvero" at bounding box center [308, 204] width 360 height 17
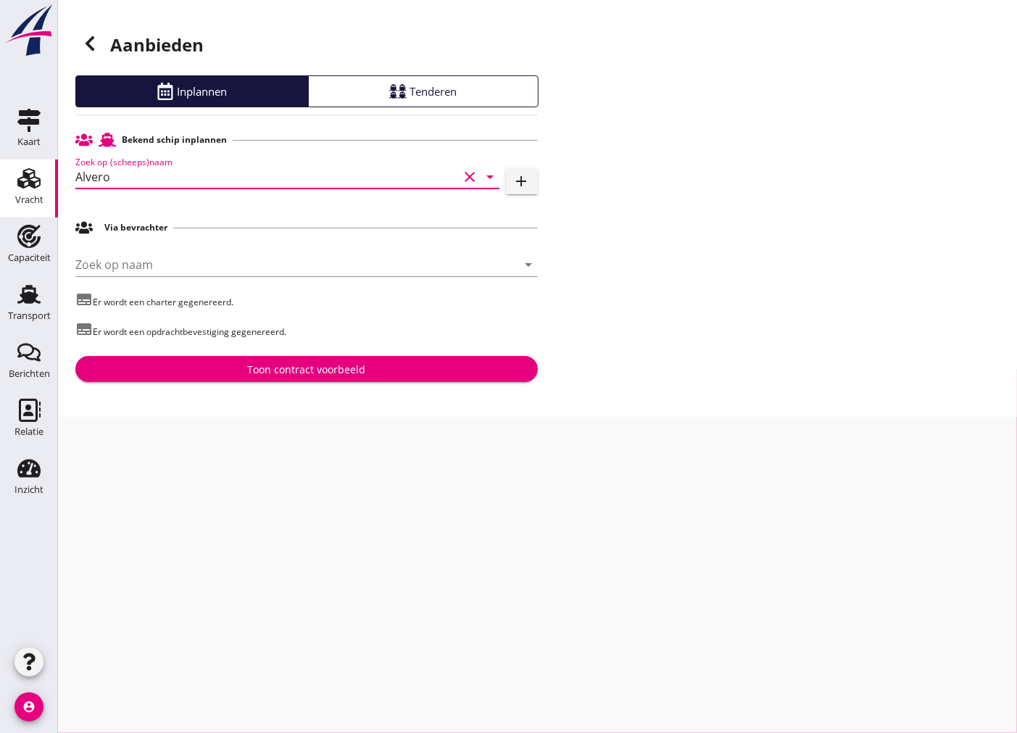
type input "Alvero"
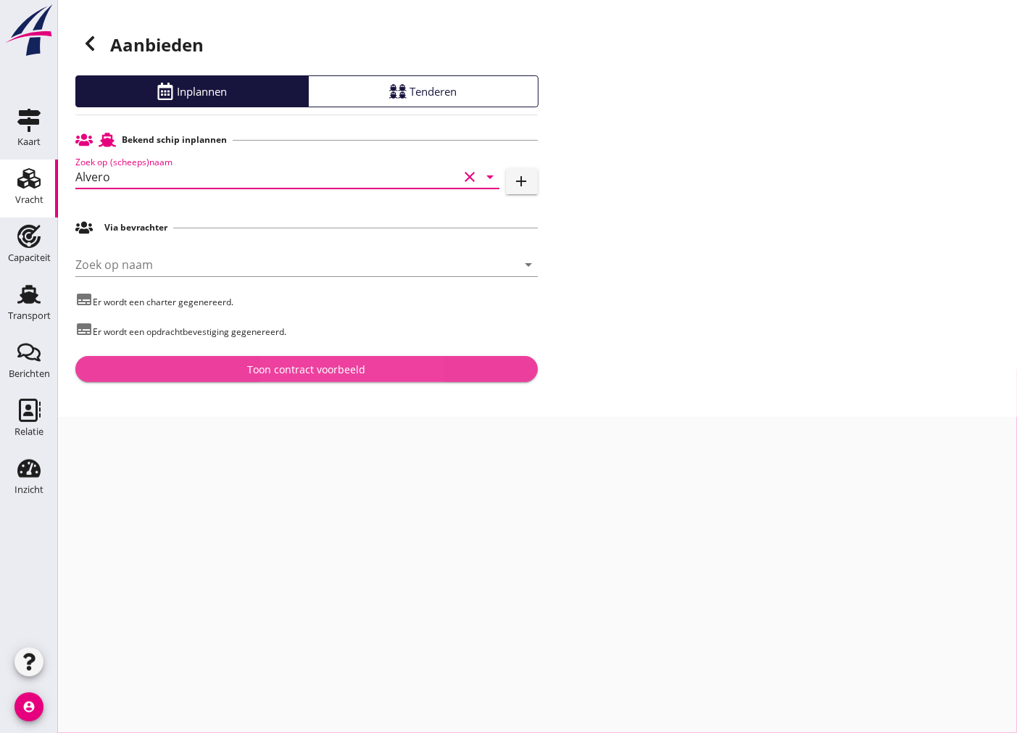
click at [266, 377] on div "Toon contract voorbeeld" at bounding box center [306, 369] width 118 height 15
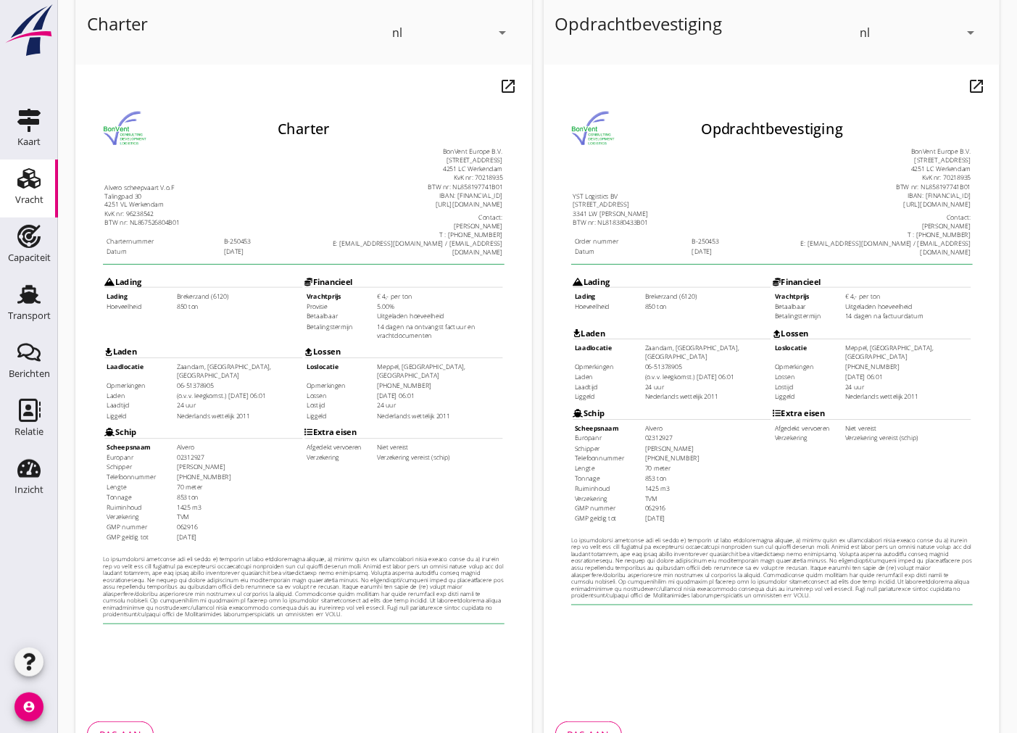
scroll to position [172, 0]
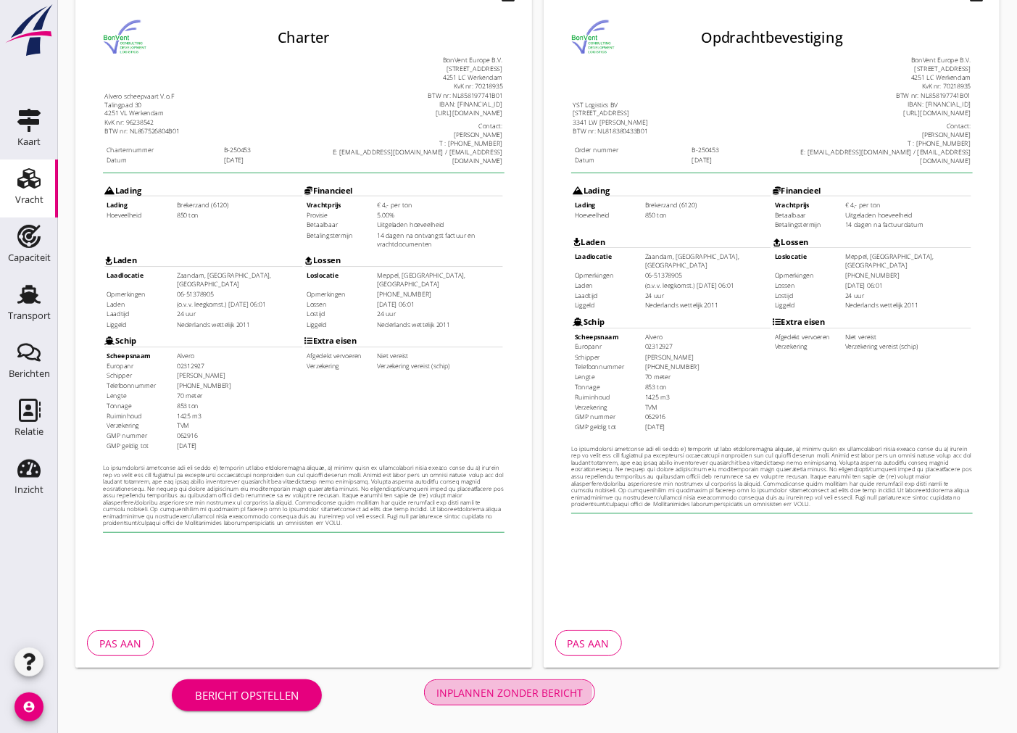
click at [497, 697] on div "Inplannen zonder bericht" at bounding box center [509, 692] width 146 height 15
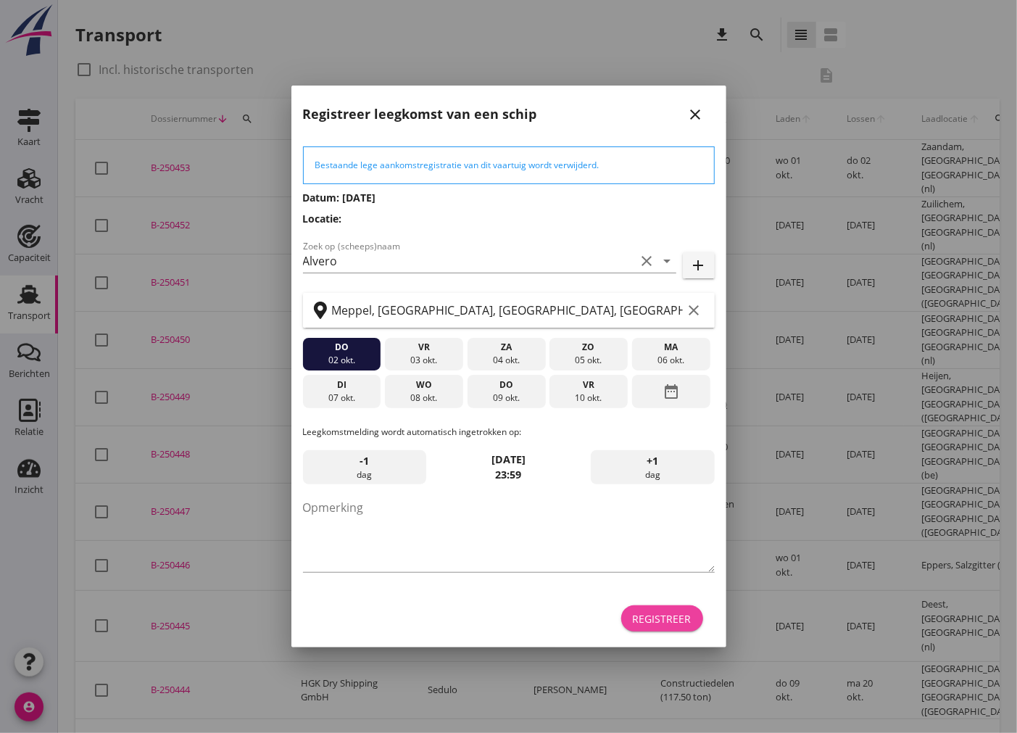
click at [684, 622] on div "Registreer" at bounding box center [662, 618] width 59 height 15
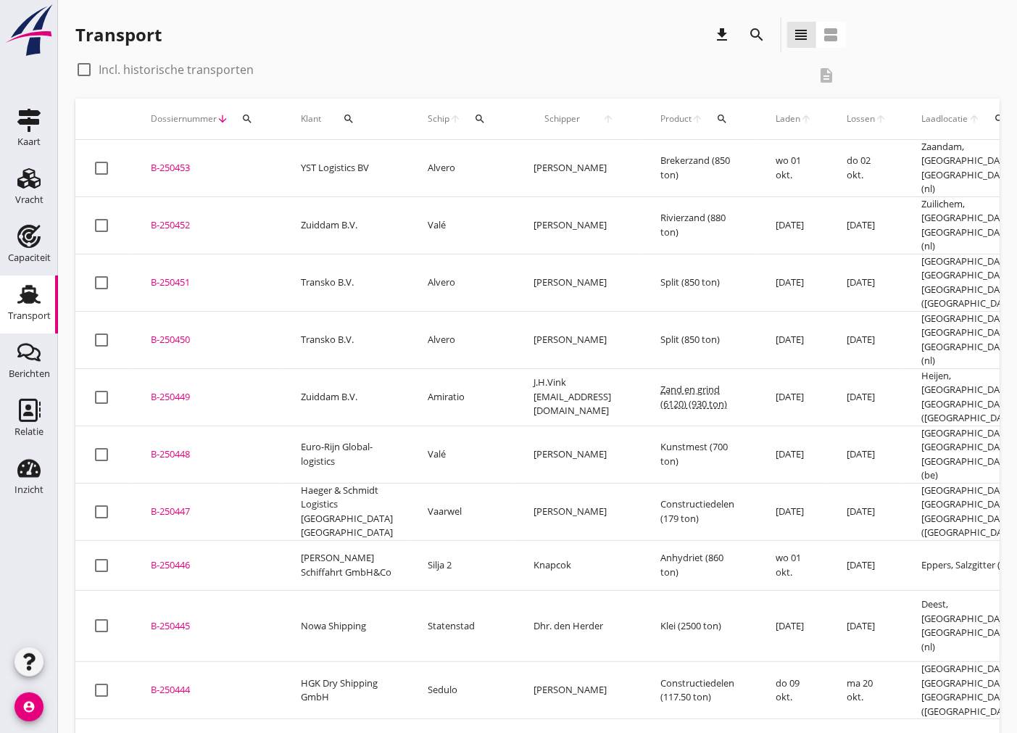
click at [168, 164] on div "B-250453" at bounding box center [208, 168] width 115 height 14
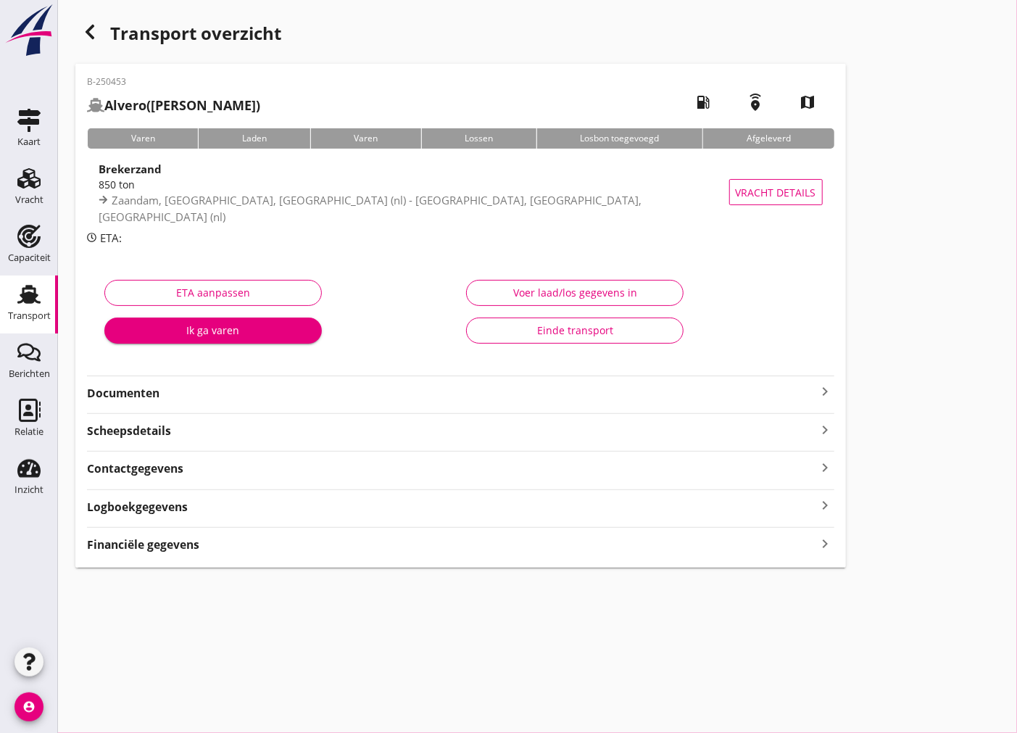
click at [596, 375] on hr at bounding box center [460, 375] width 747 height 1
click at [597, 385] on strong "Documenten" at bounding box center [452, 393] width 730 height 17
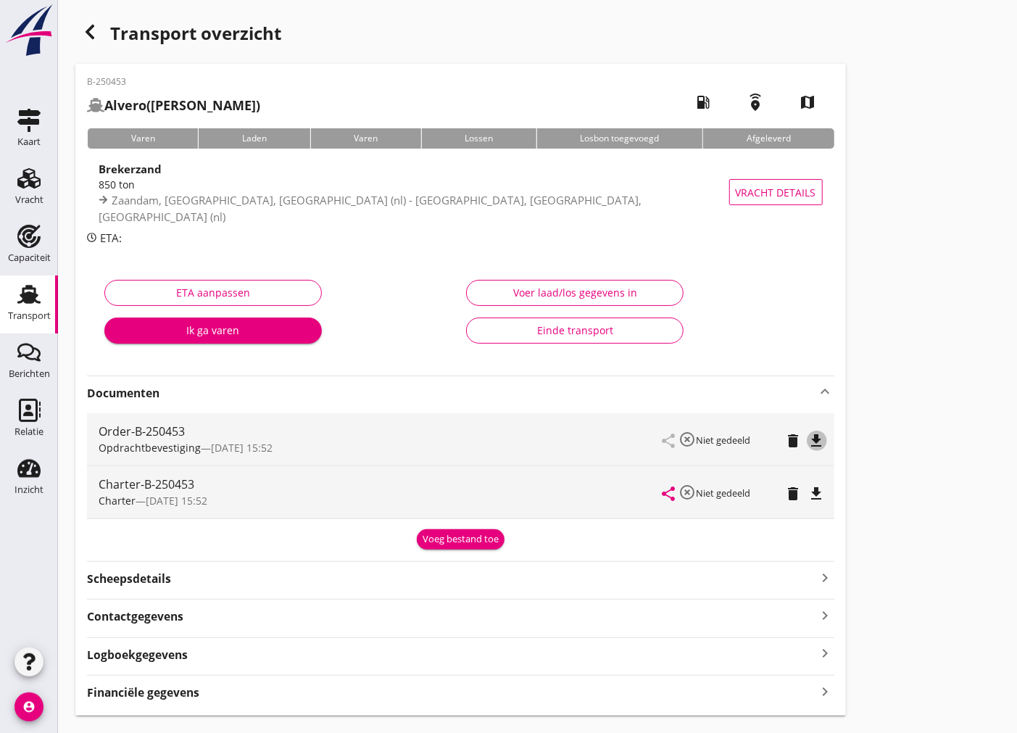
click at [817, 440] on icon "file_download" at bounding box center [816, 440] width 17 height 17
click at [816, 480] on div "share highlight_off Niet gedeeld delete file_download" at bounding box center [742, 492] width 159 height 52
click at [816, 487] on icon "file_download" at bounding box center [816, 493] width 17 height 17
click at [824, 574] on icon "keyboard_arrow_right" at bounding box center [825, 577] width 17 height 20
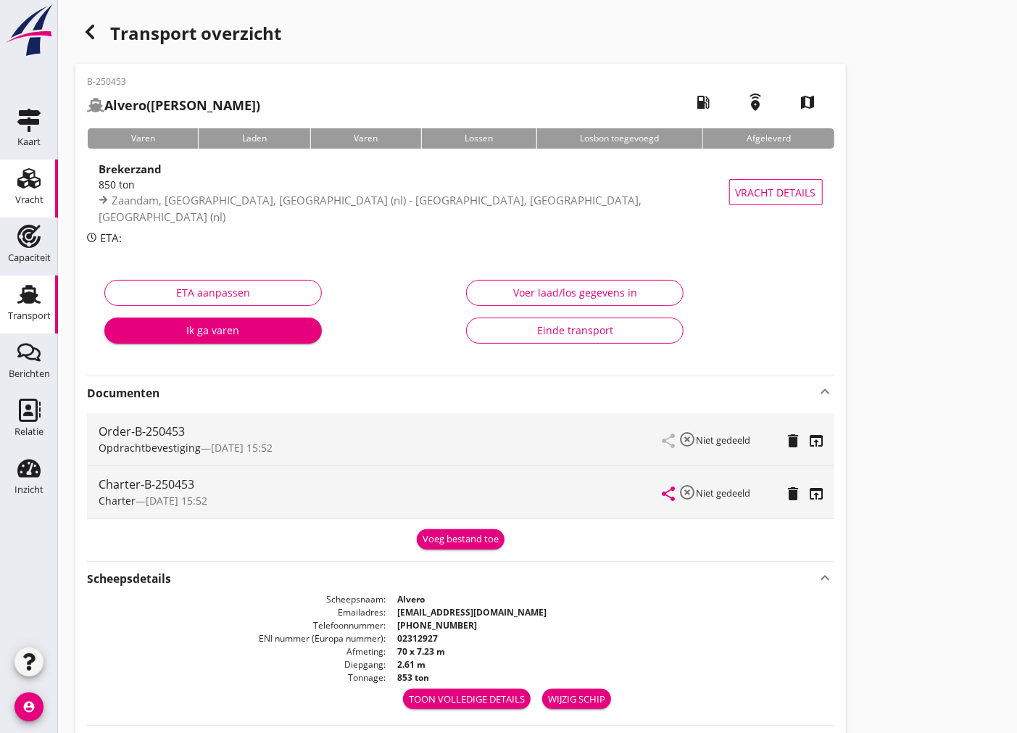
click at [29, 191] on div "Vracht" at bounding box center [29, 200] width 28 height 20
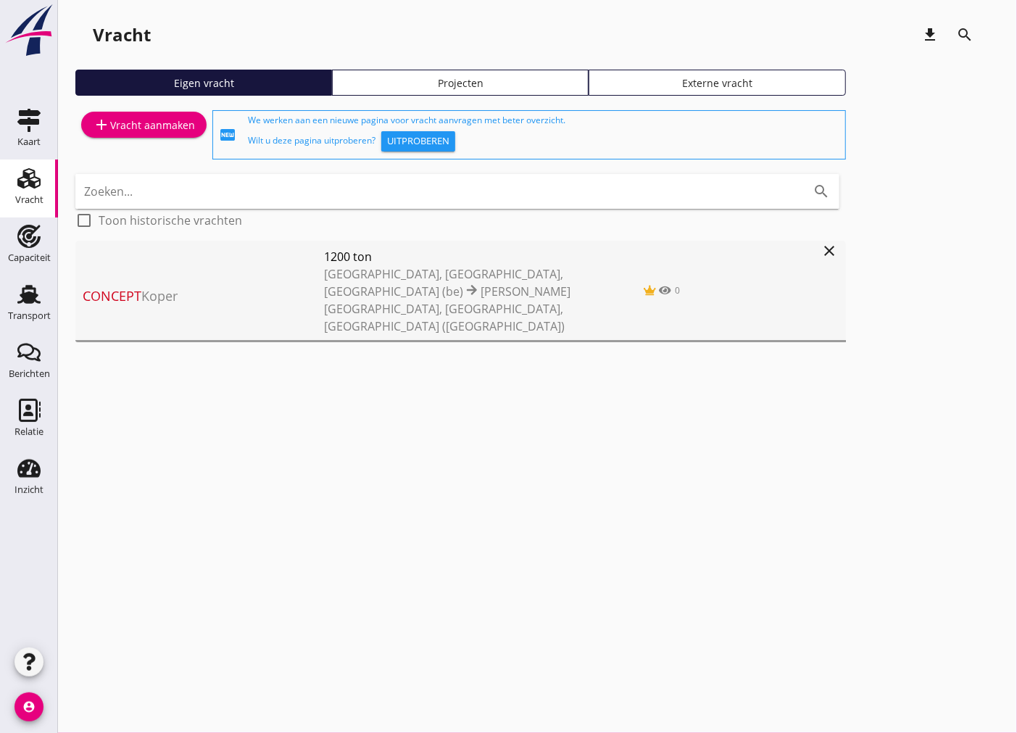
click at [459, 469] on div "cancel You are impersonating another user. Vracht download search Eigen vracht …" at bounding box center [537, 366] width 959 height 733
click at [20, 306] on div "Transport" at bounding box center [29, 316] width 43 height 20
